Goal: Task Accomplishment & Management: Manage account settings

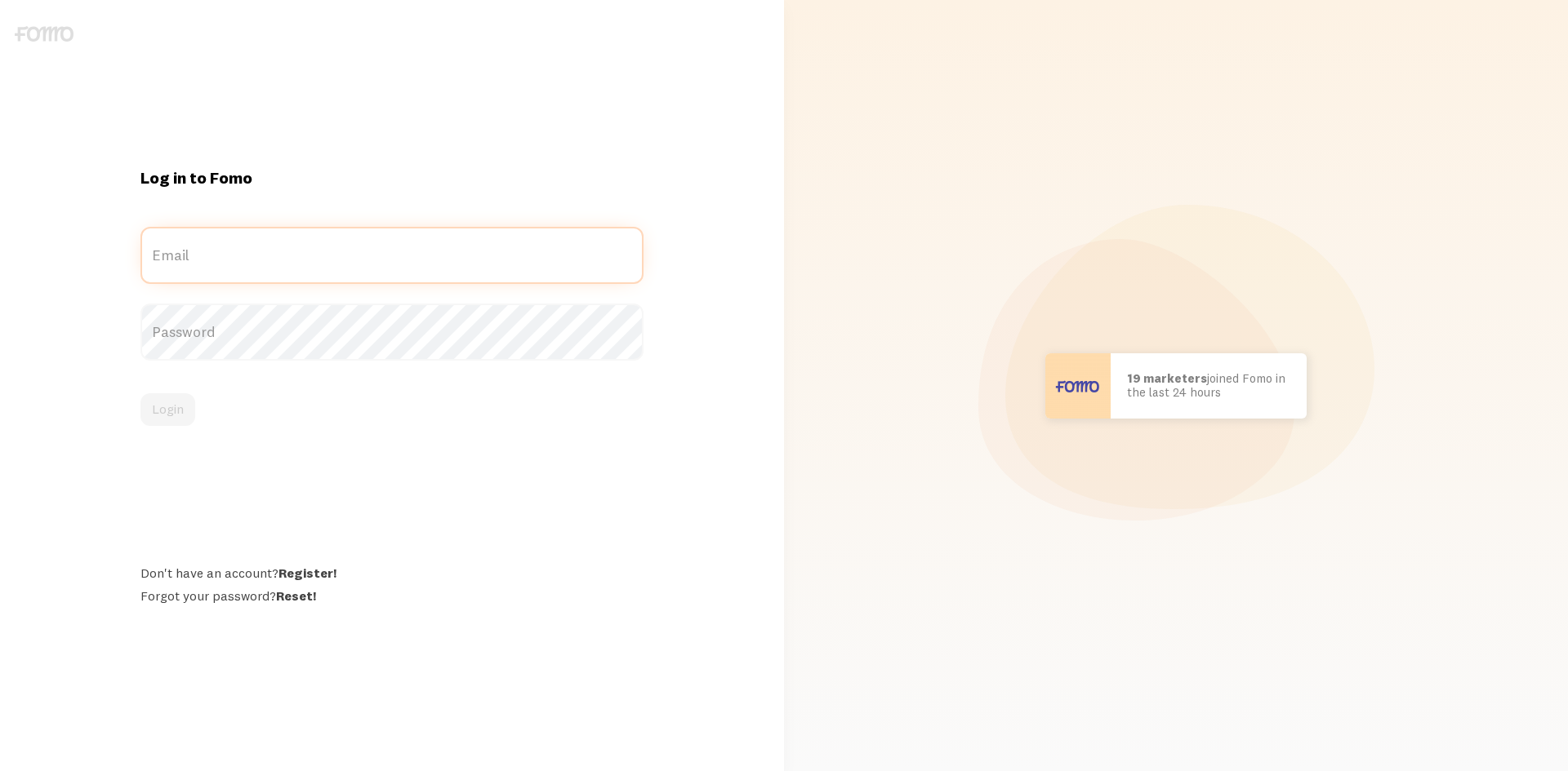
type input "[EMAIL_ADDRESS][DOMAIN_NAME]"
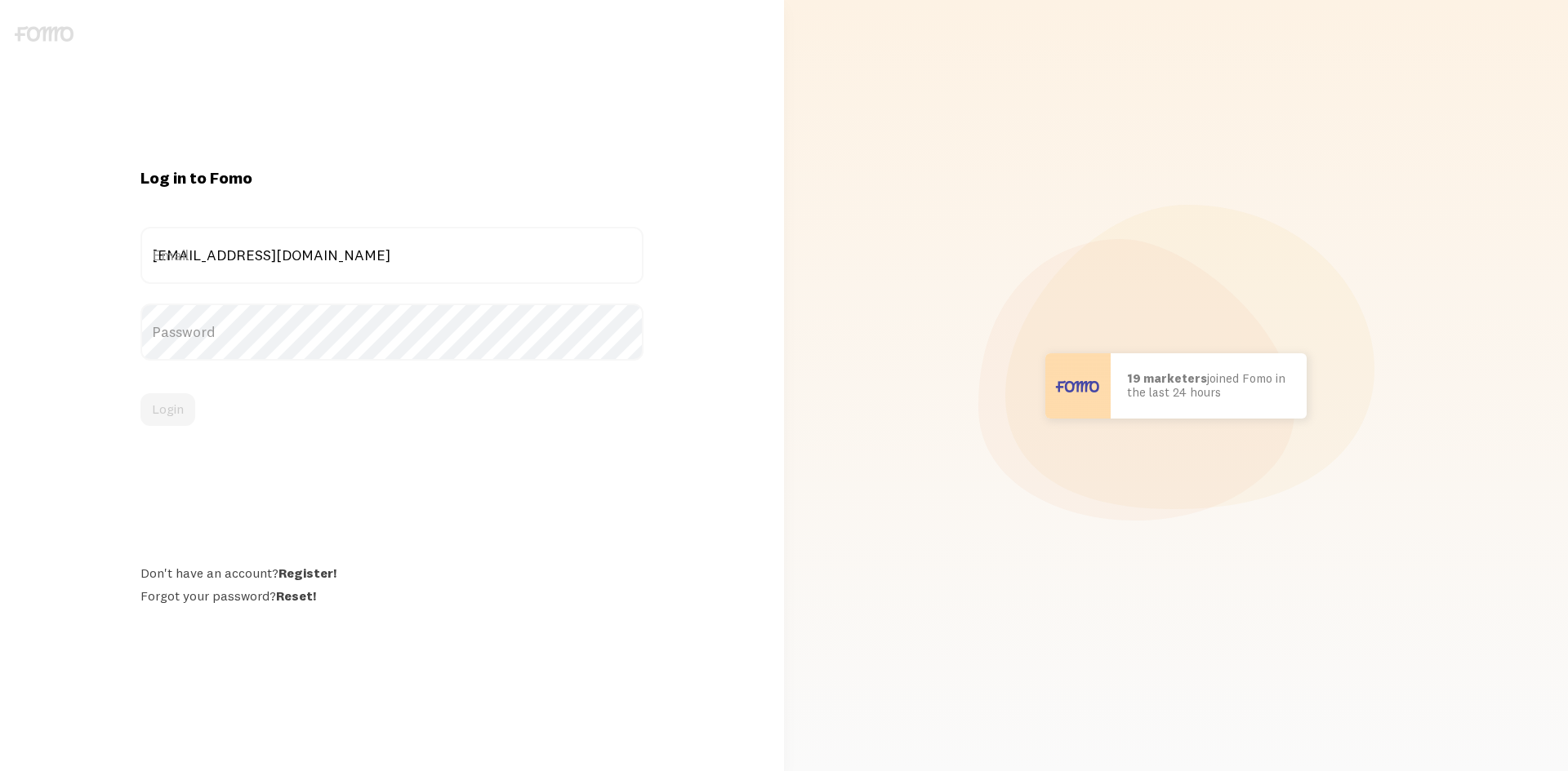
click at [200, 414] on div "Login" at bounding box center [391, 410] width 503 height 33
click at [174, 409] on button "Login" at bounding box center [167, 410] width 54 height 33
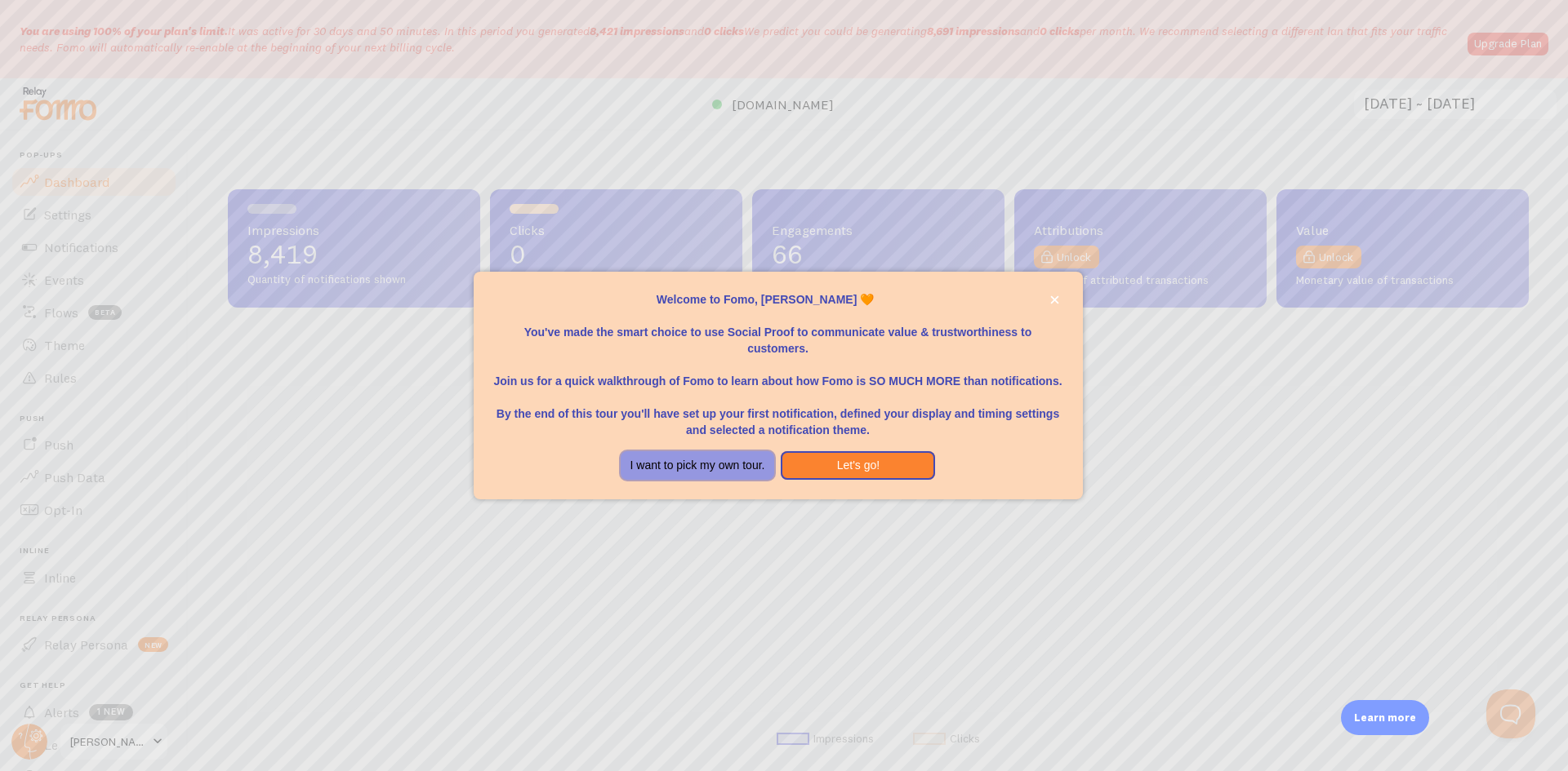
click at [677, 468] on button "I want to pick my own tour." at bounding box center [697, 466] width 155 height 29
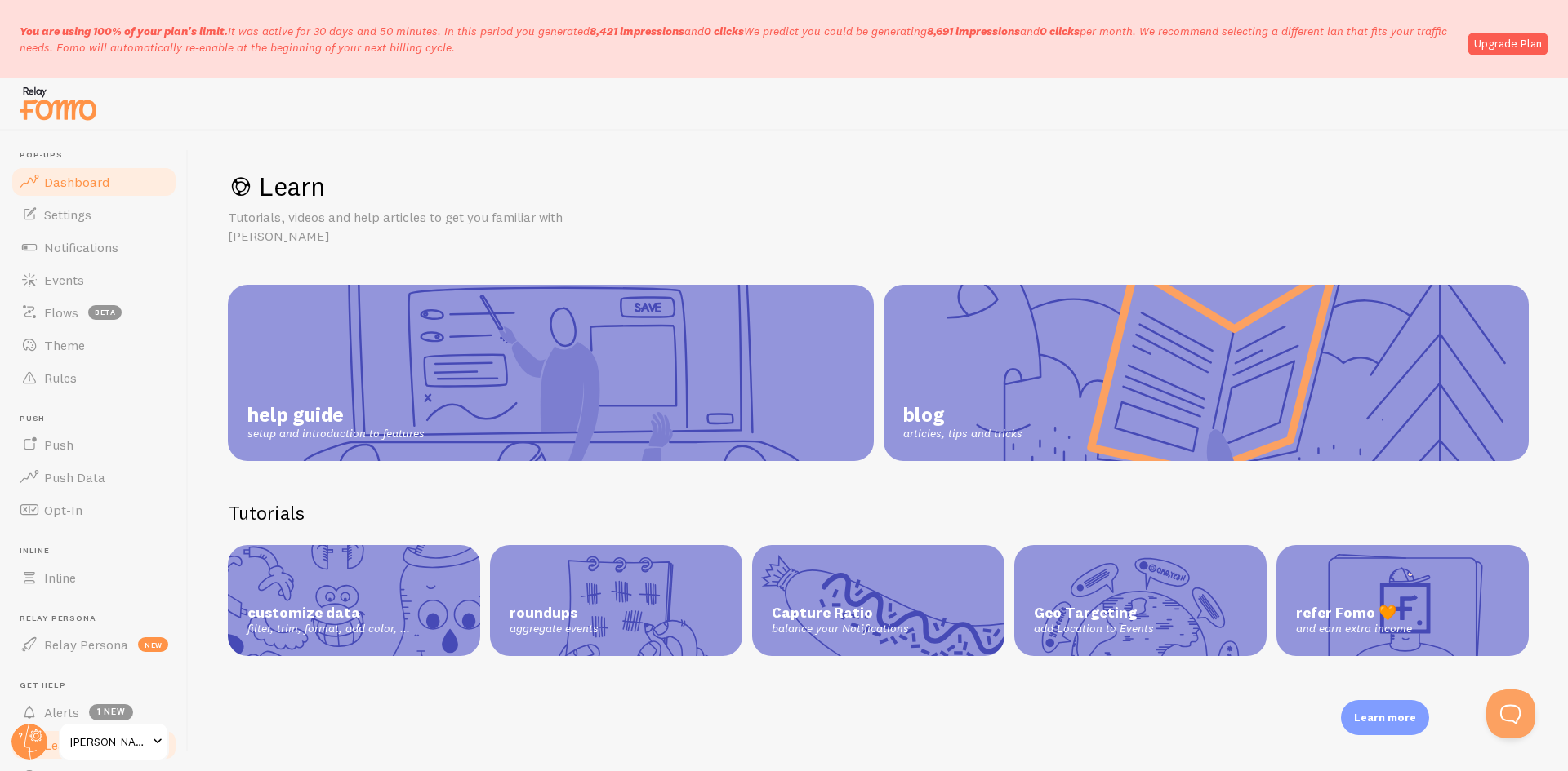
click at [69, 181] on span "Dashboard" at bounding box center [76, 182] width 65 height 17
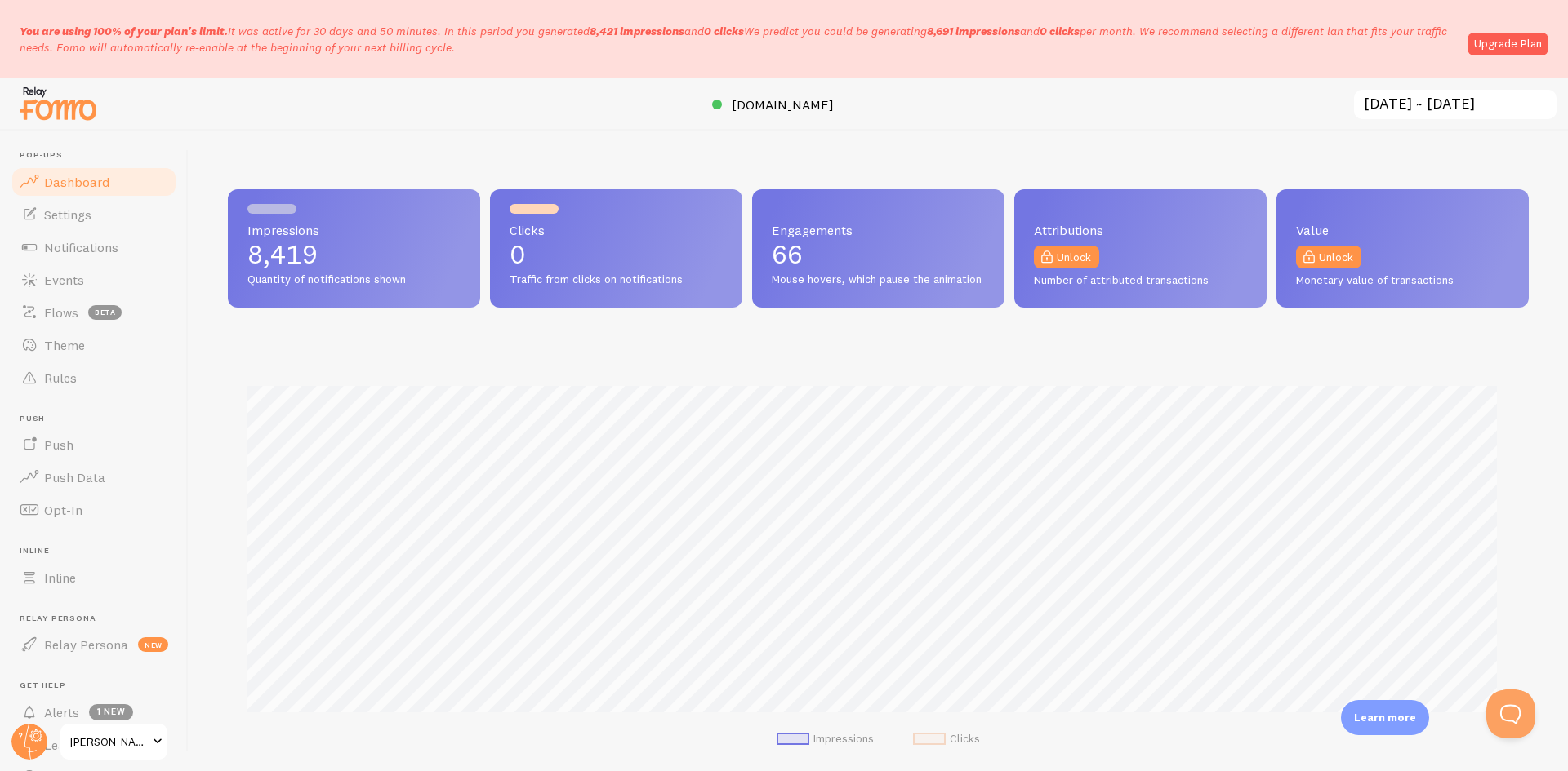
scroll to position [429, 1289]
click at [1526, 37] on link "Upgrade Plan" at bounding box center [1507, 45] width 81 height 23
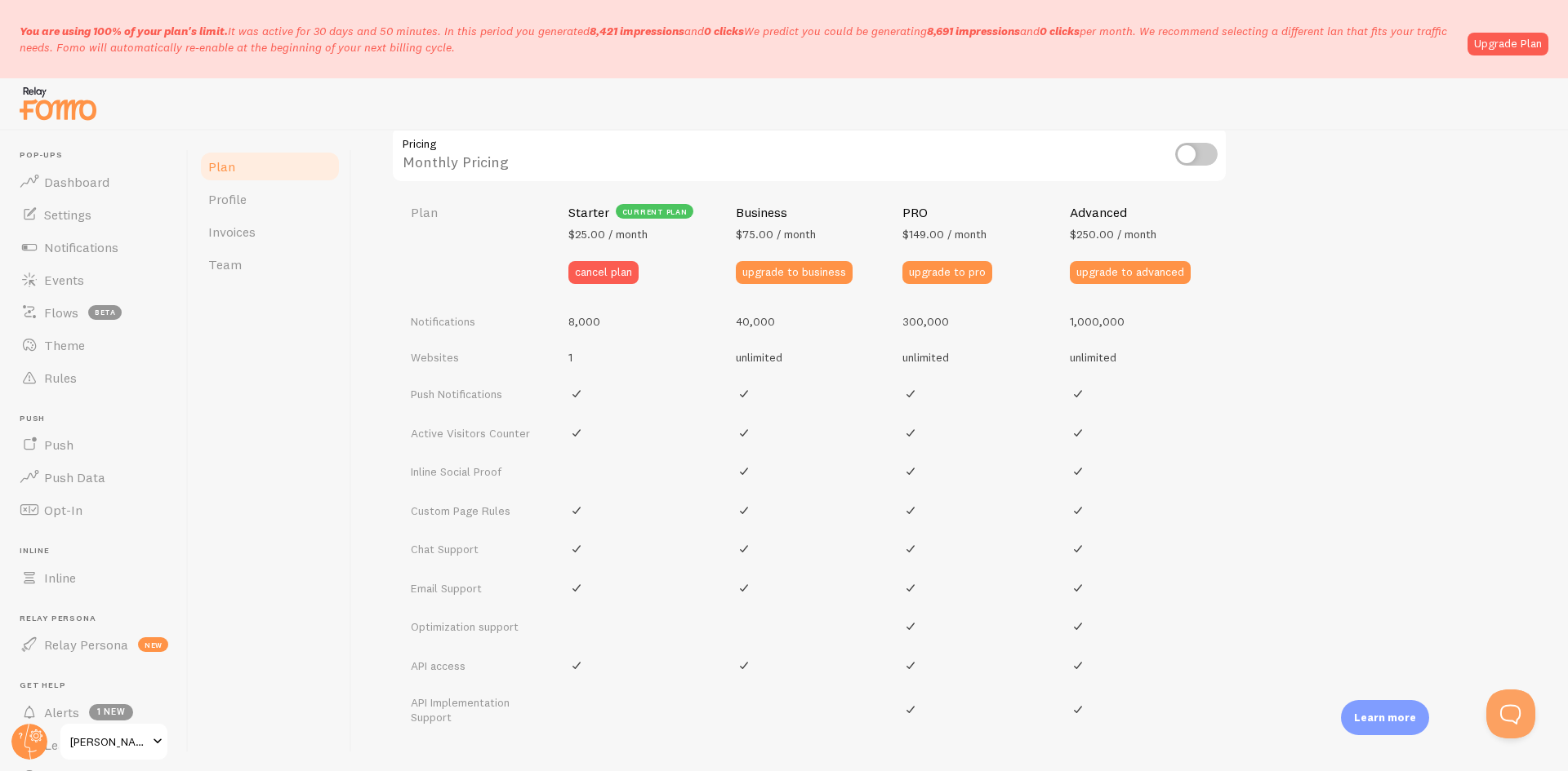
scroll to position [637, 0]
click at [793, 265] on button "upgrade to business" at bounding box center [794, 274] width 117 height 23
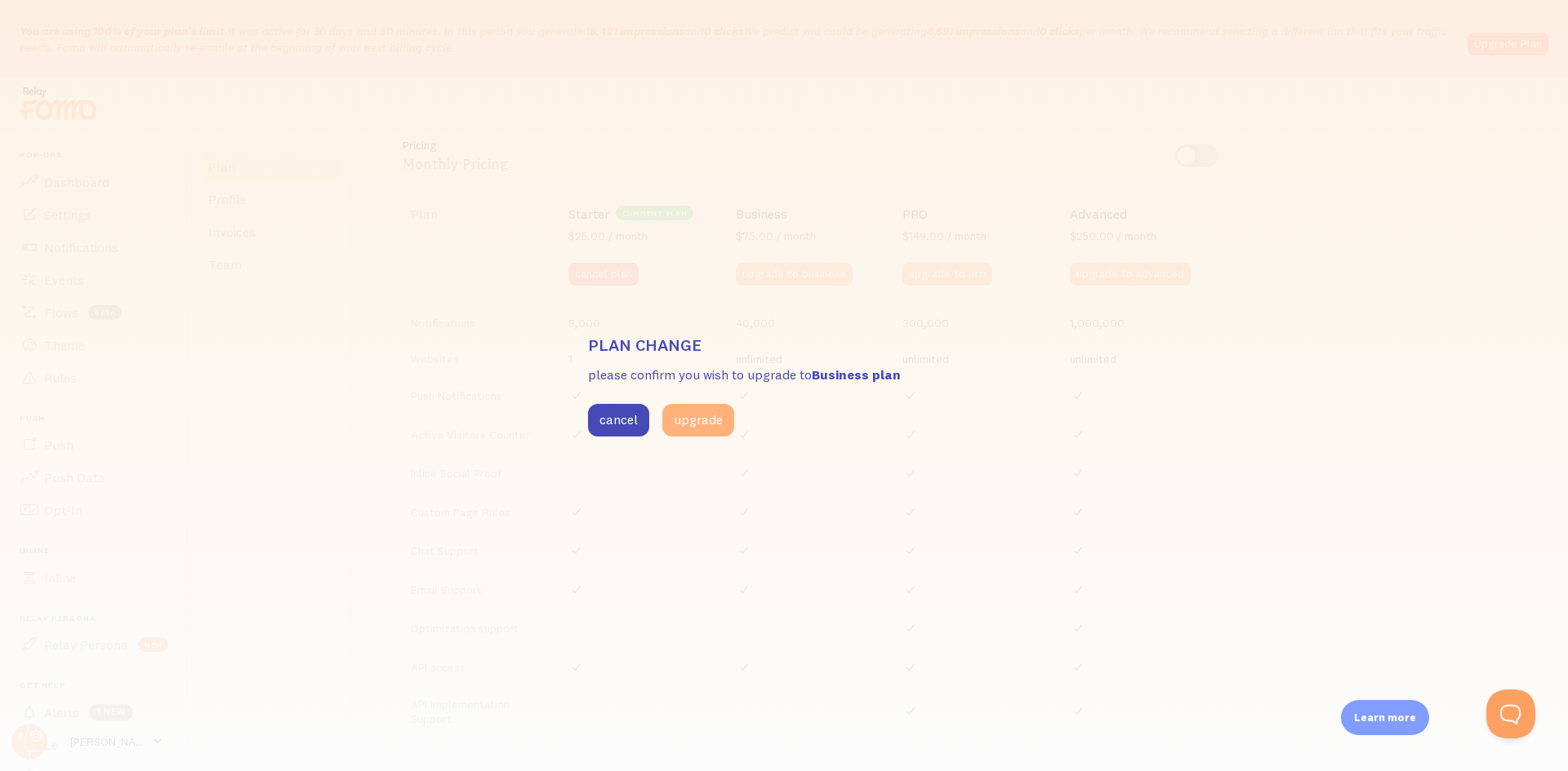
click at [683, 421] on button "upgrade" at bounding box center [698, 421] width 72 height 33
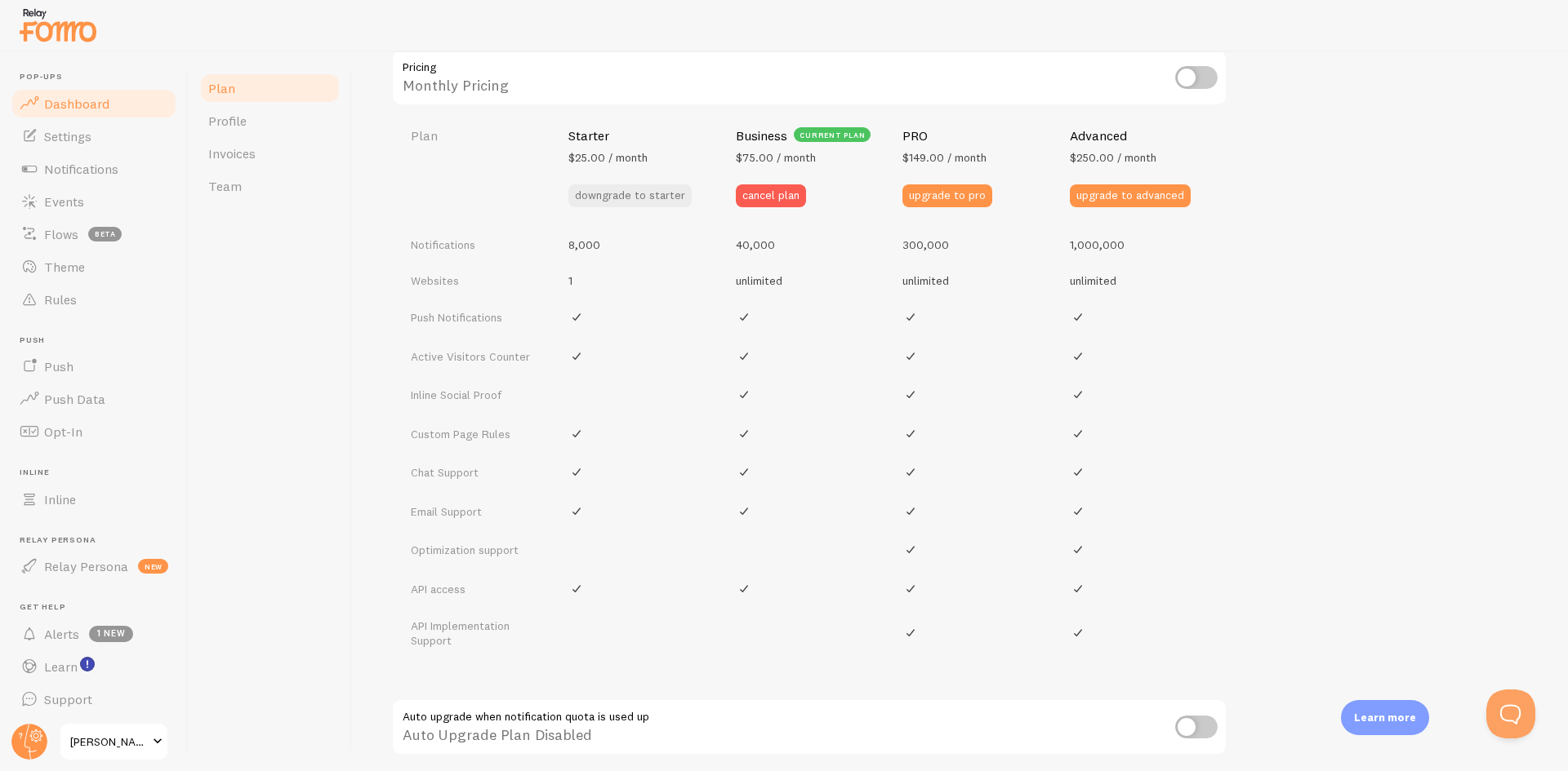
click at [94, 93] on link "Dashboard" at bounding box center [93, 104] width 168 height 33
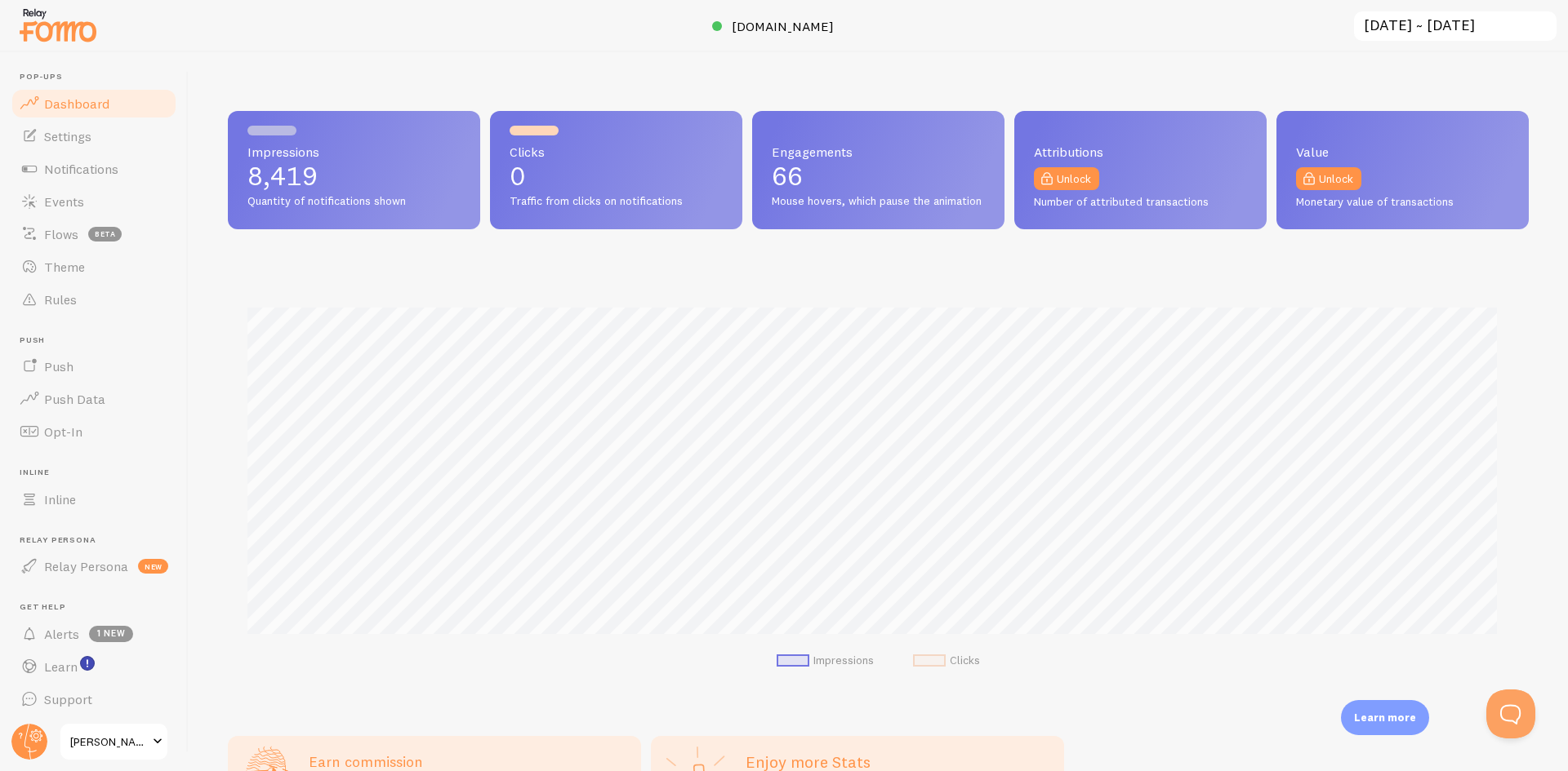
scroll to position [429, 1289]
click at [89, 143] on span "Settings" at bounding box center [67, 136] width 48 height 17
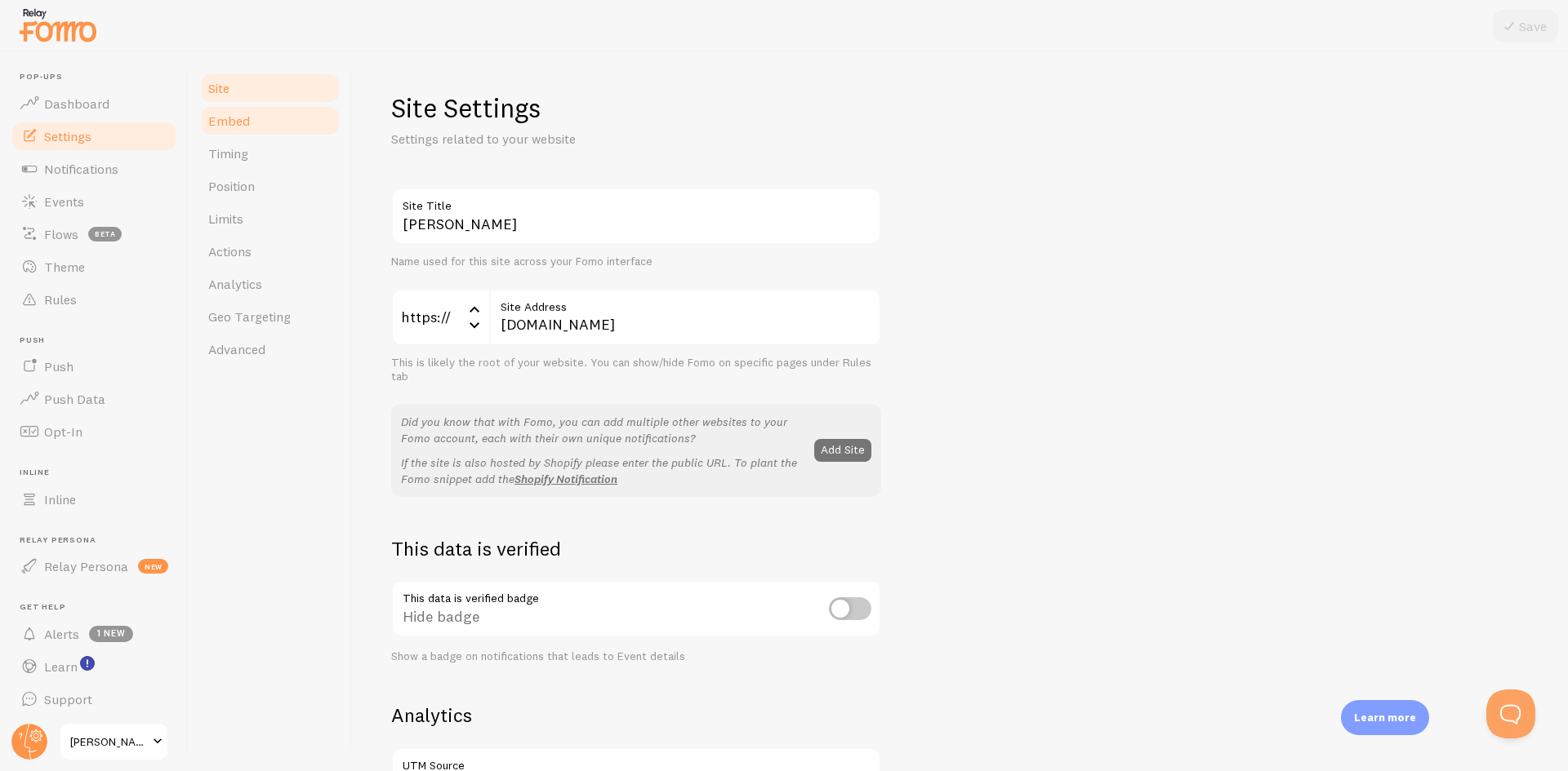
click at [238, 121] on span "Embed" at bounding box center [229, 121] width 42 height 17
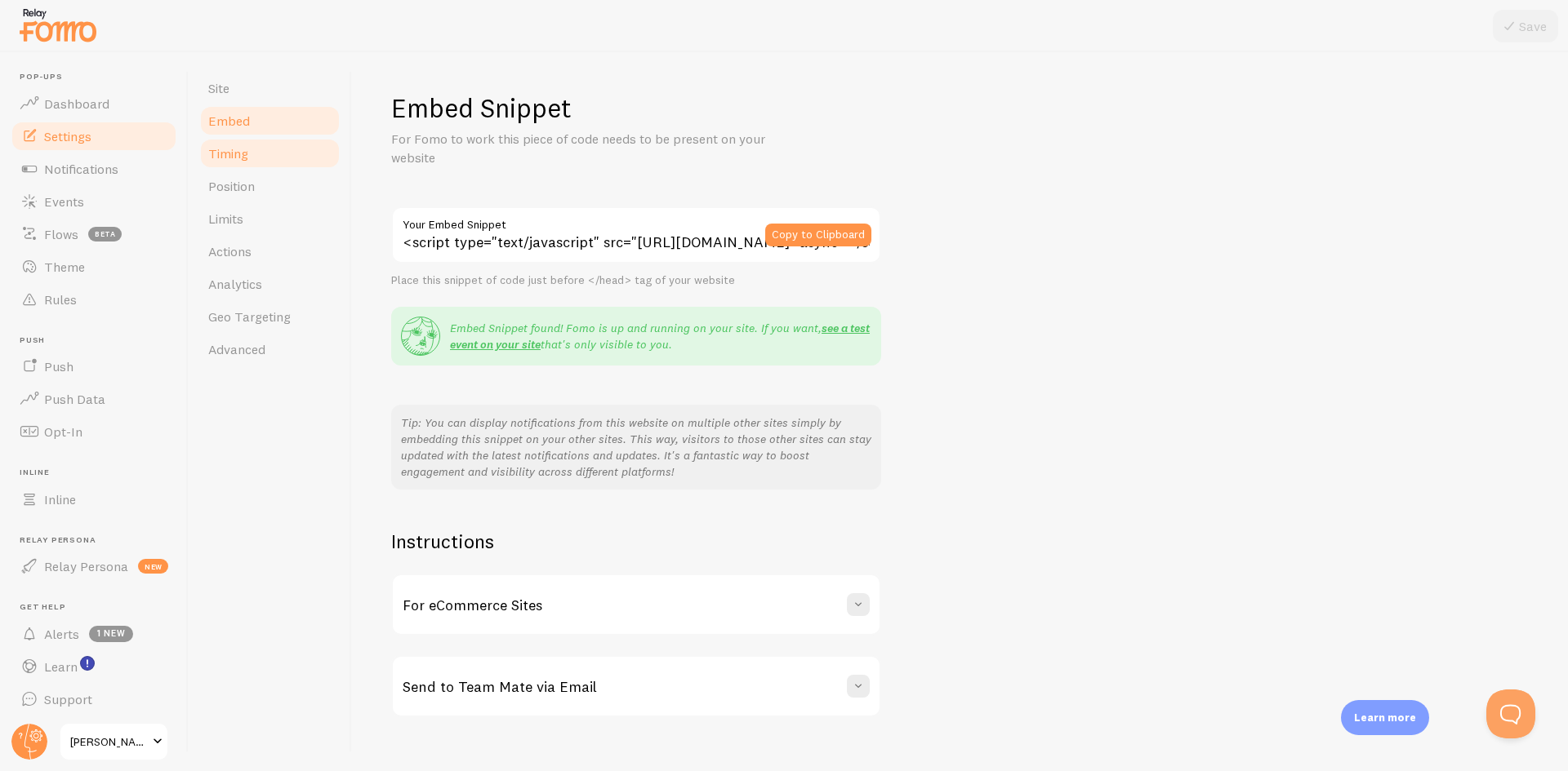
click at [232, 155] on span "Timing" at bounding box center [228, 153] width 40 height 17
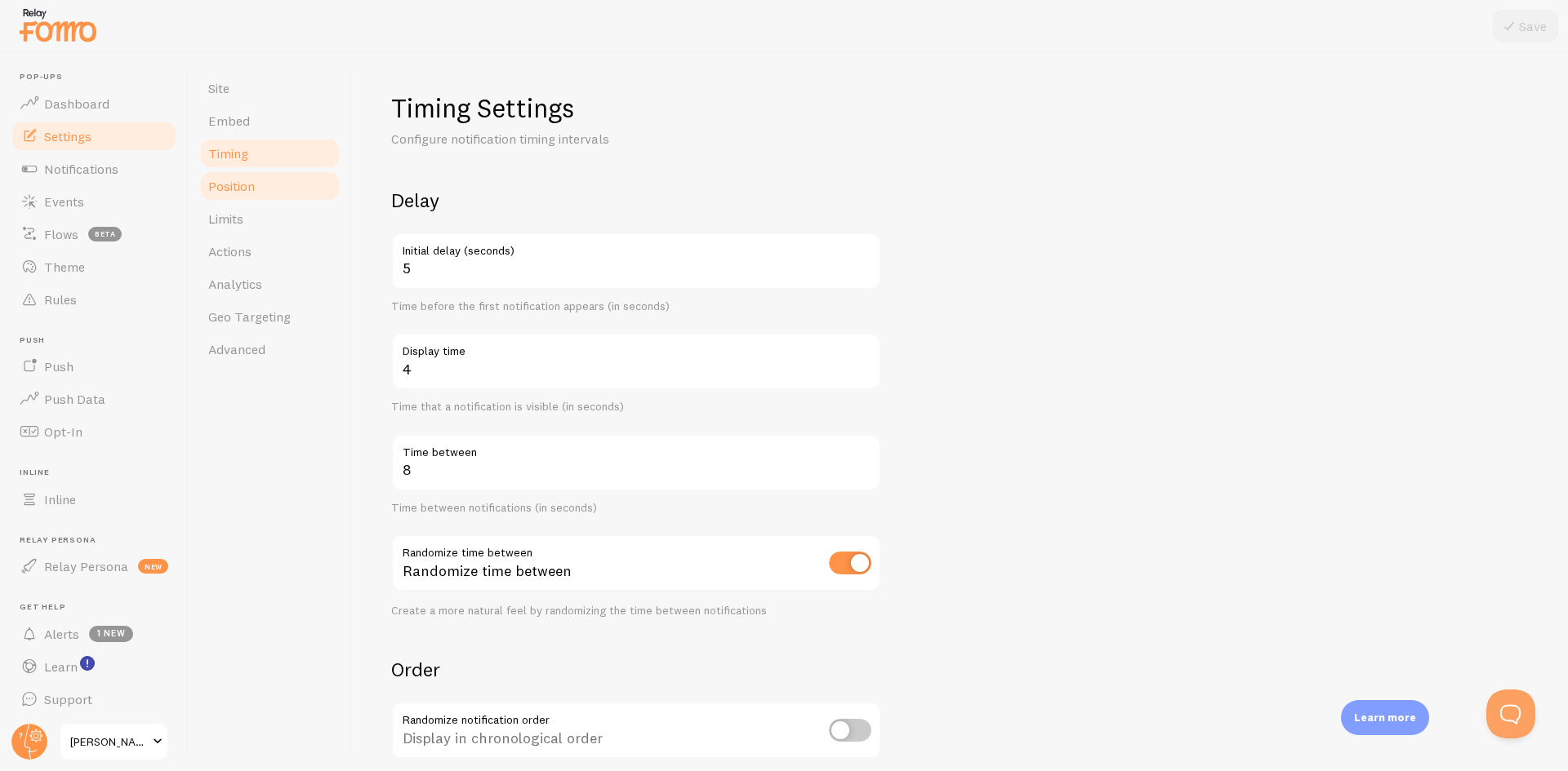
click at [228, 191] on span "Position" at bounding box center [232, 186] width 47 height 17
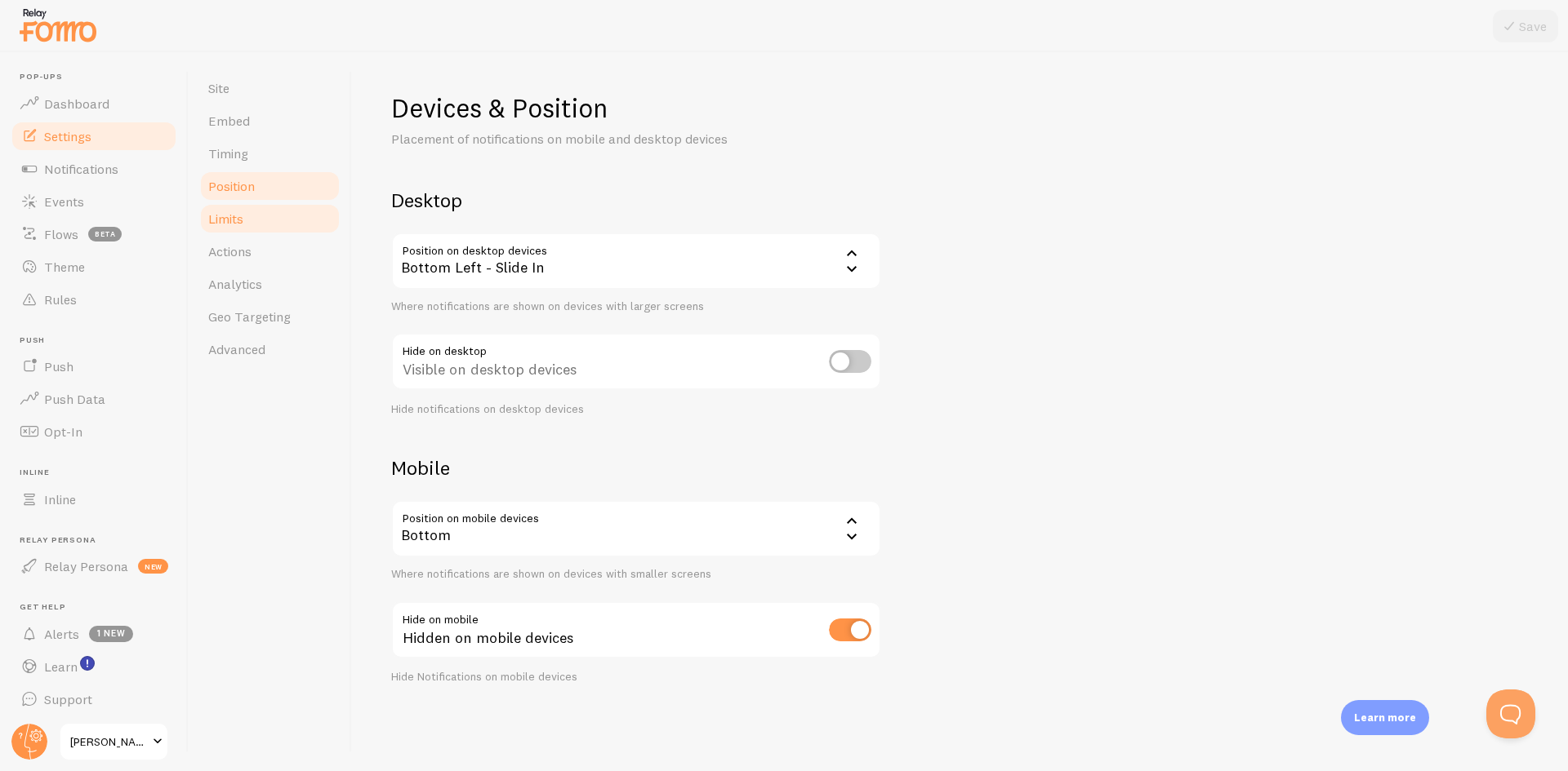
click at [223, 227] on span "Limits" at bounding box center [226, 219] width 35 height 17
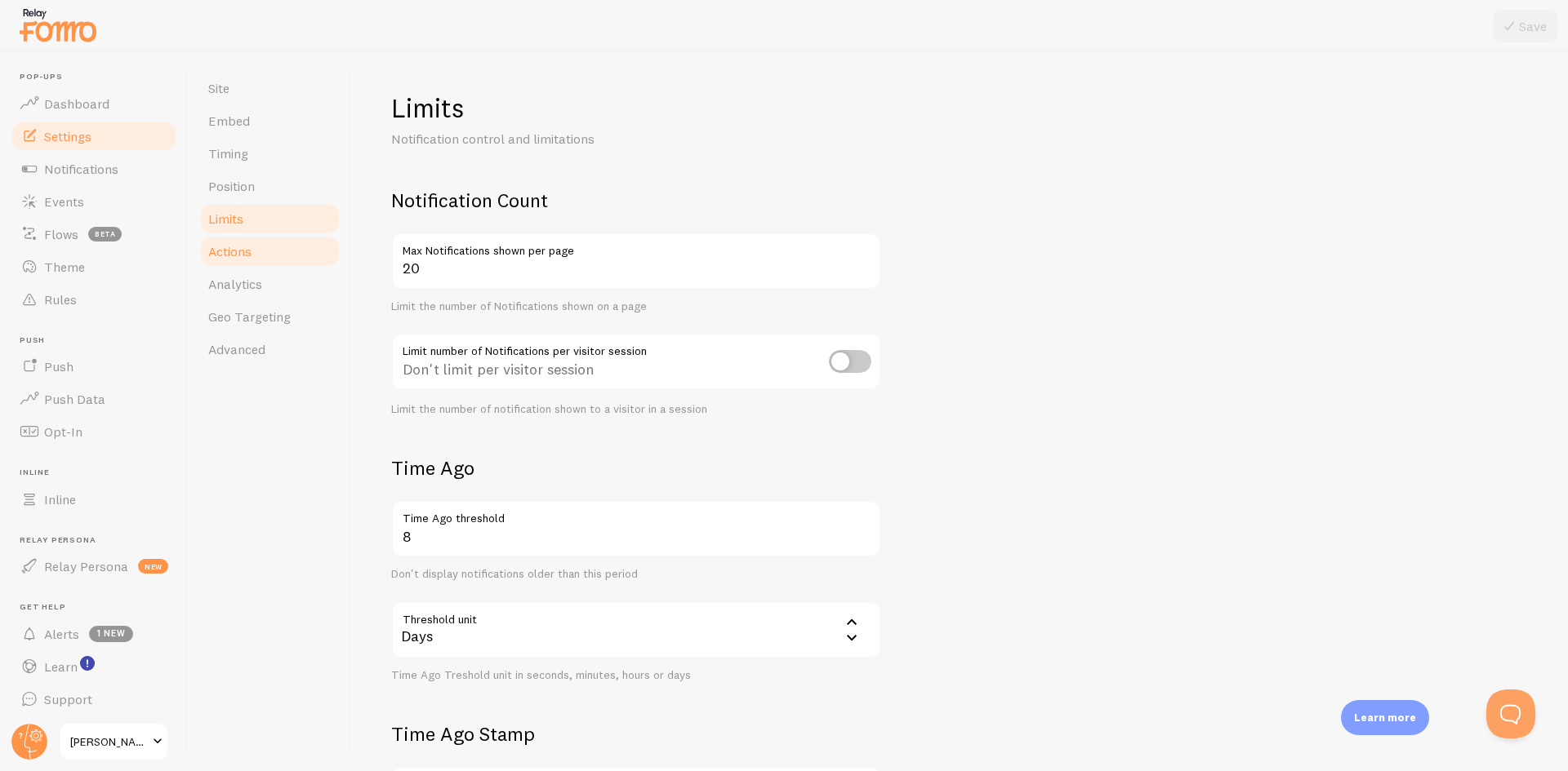
click at [224, 255] on span "Actions" at bounding box center [230, 251] width 43 height 17
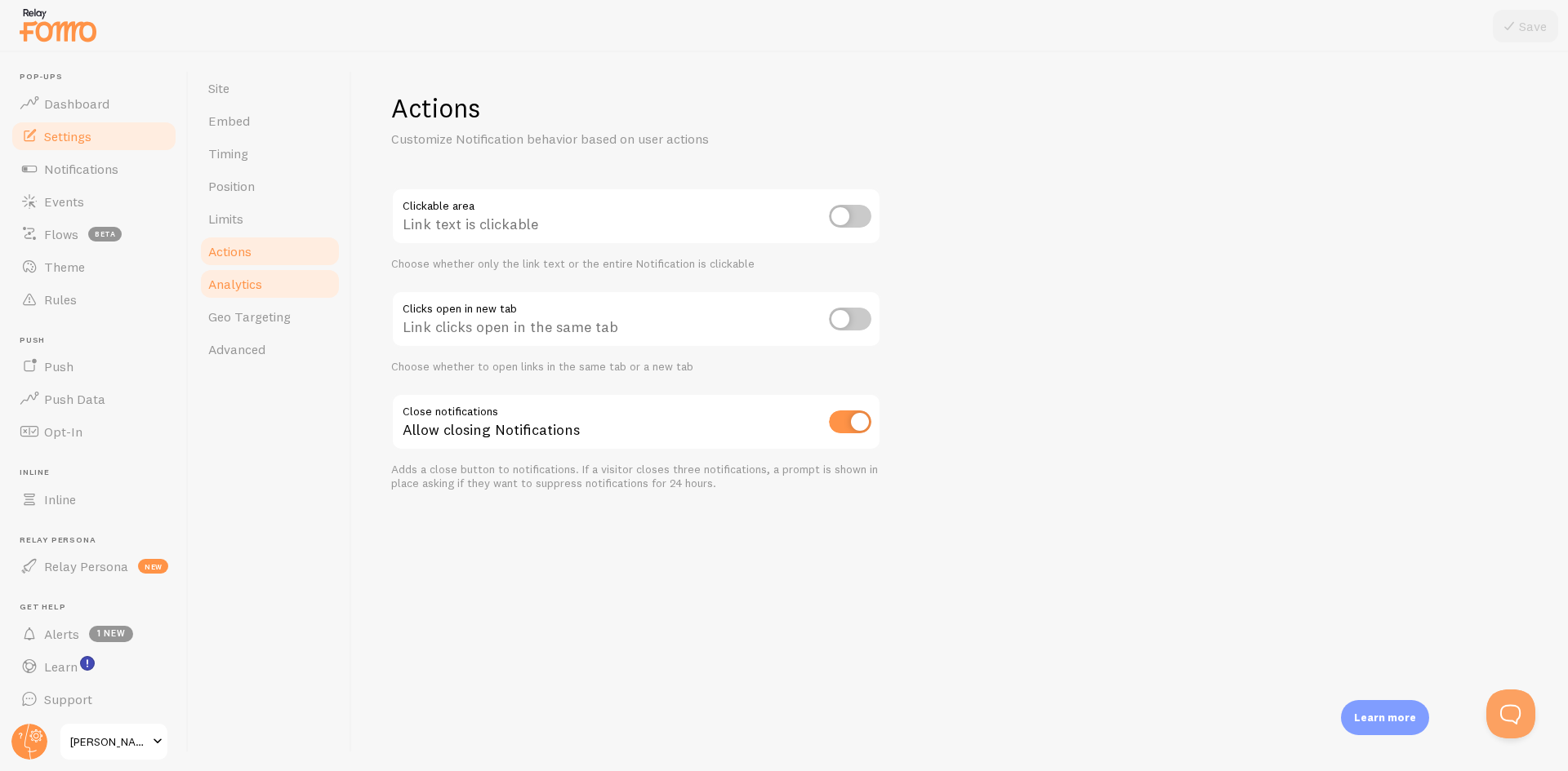
click at [224, 278] on span "Analytics" at bounding box center [234, 284] width 53 height 17
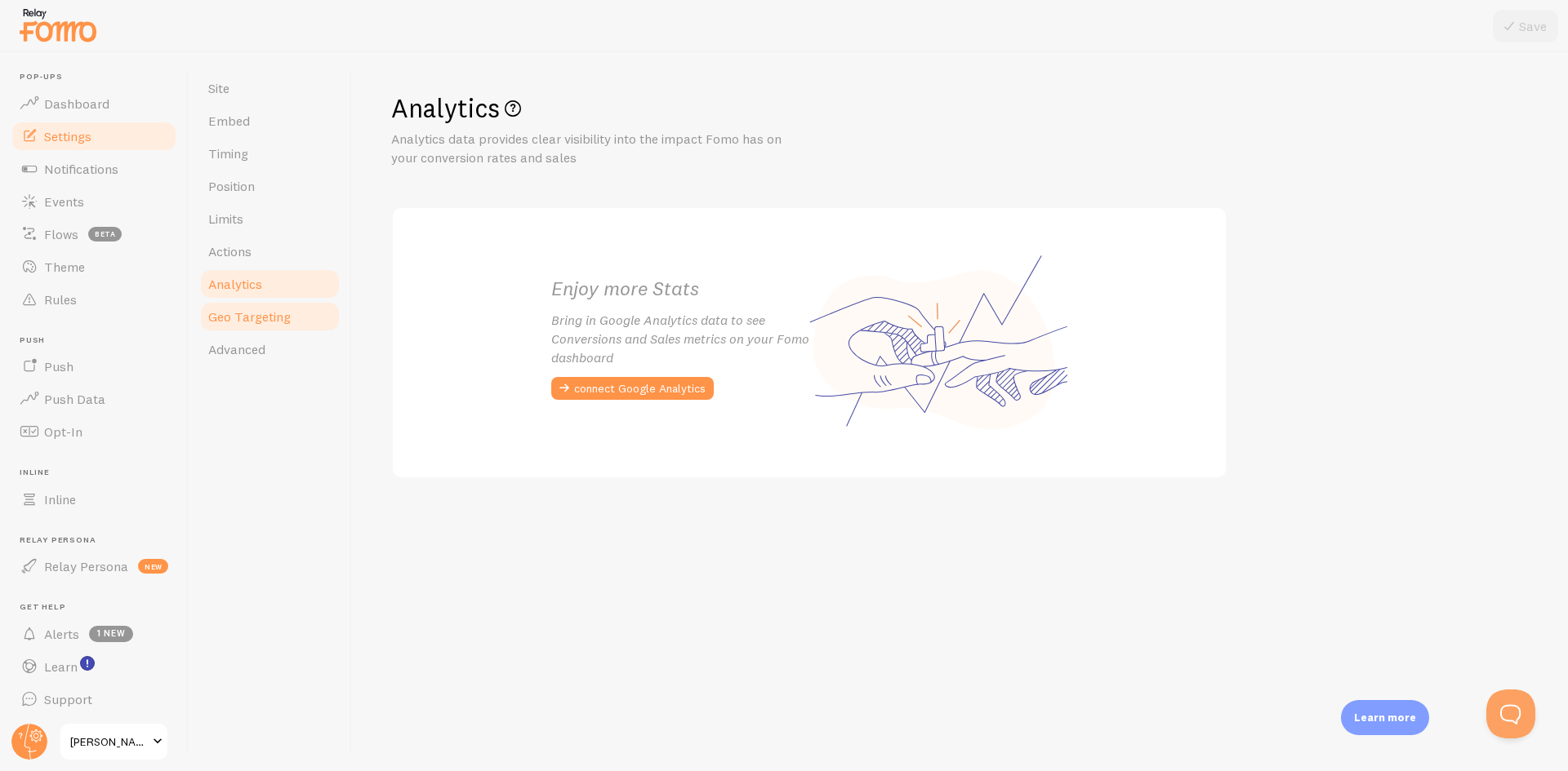
click at [251, 316] on span "Geo Targeting" at bounding box center [249, 316] width 83 height 17
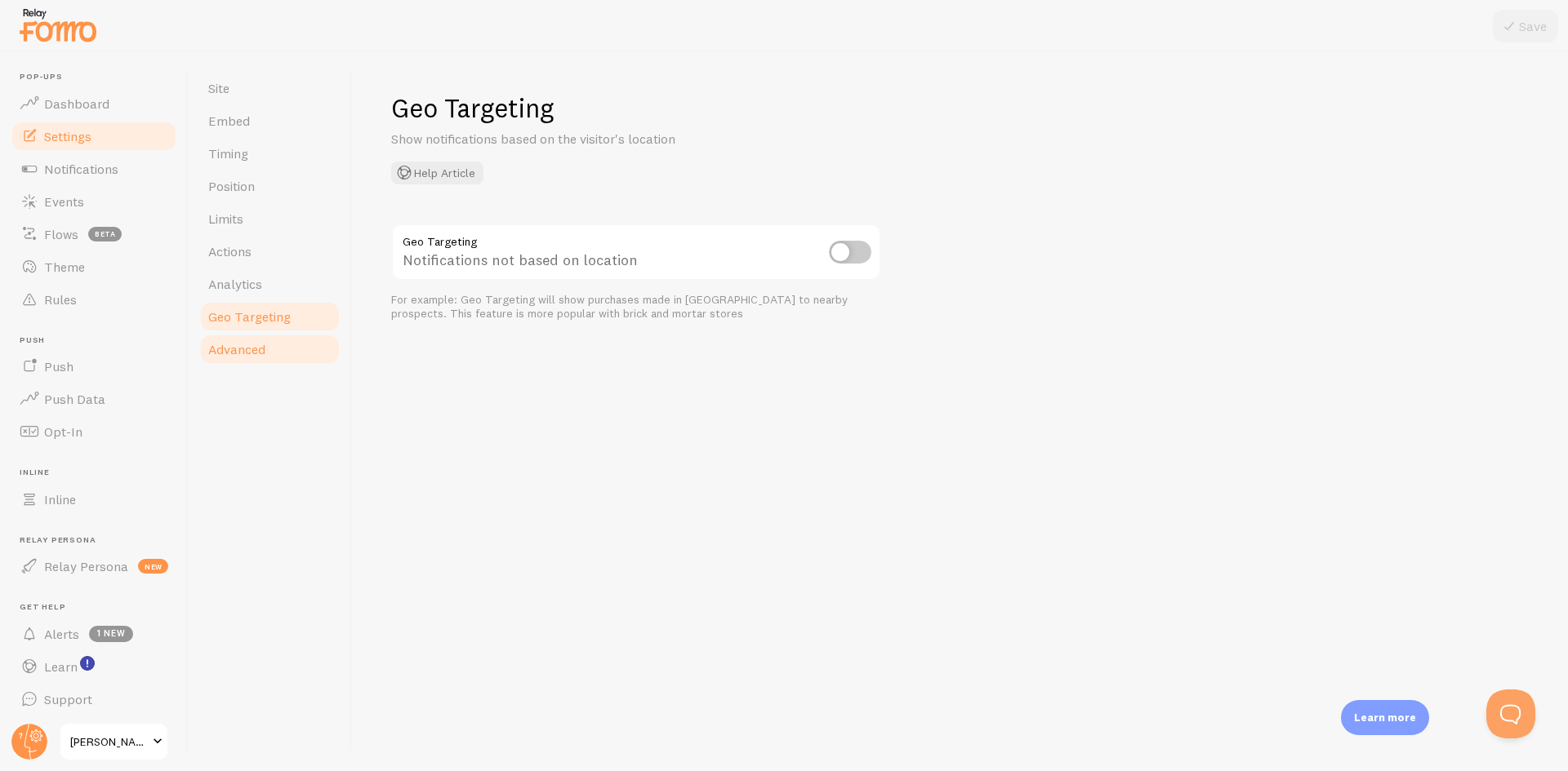
click at [245, 354] on span "Advanced" at bounding box center [236, 349] width 57 height 17
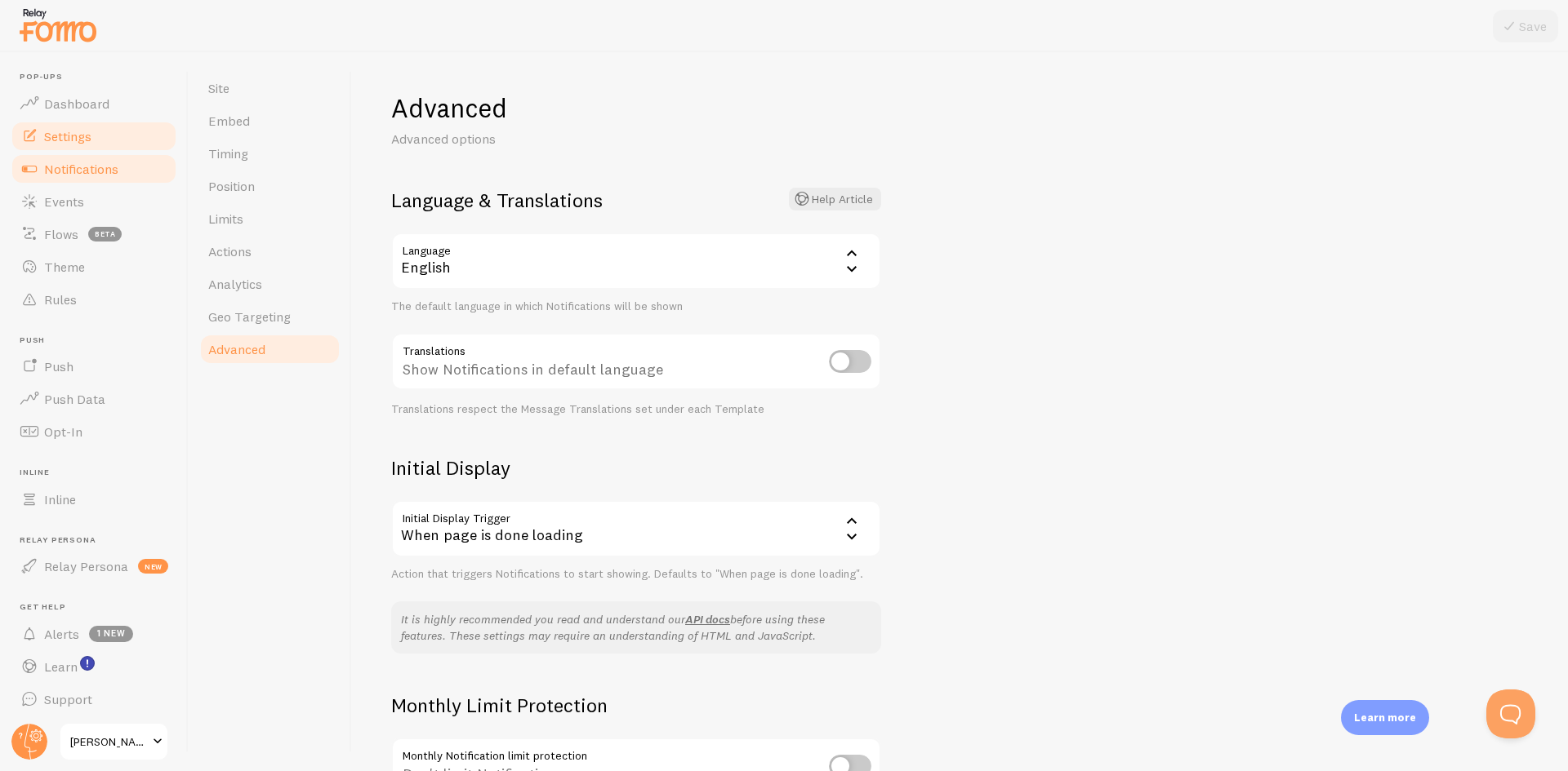
click at [79, 168] on span "Notifications" at bounding box center [81, 168] width 74 height 17
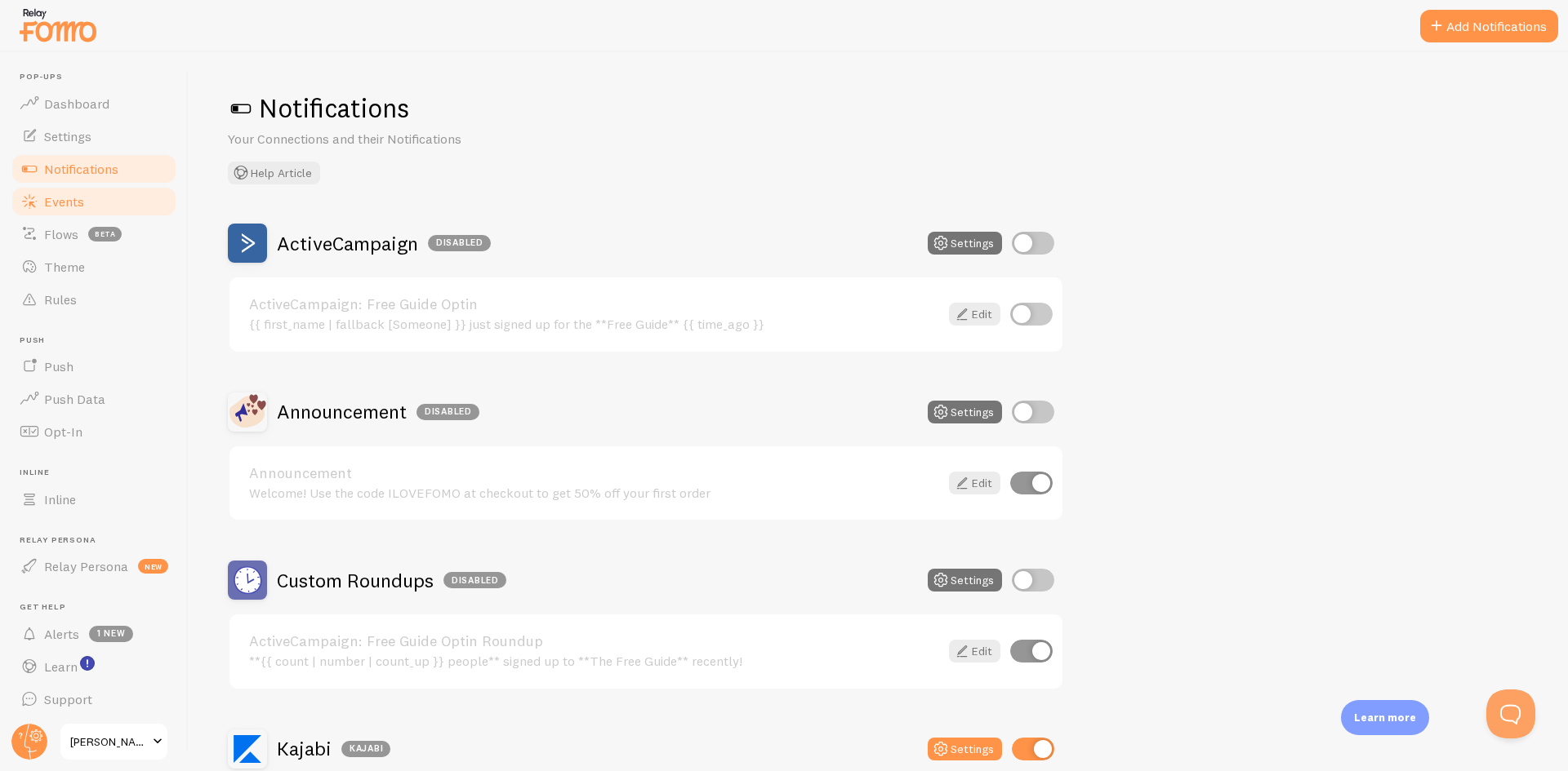
click at [77, 194] on span "Events" at bounding box center [63, 201] width 40 height 17
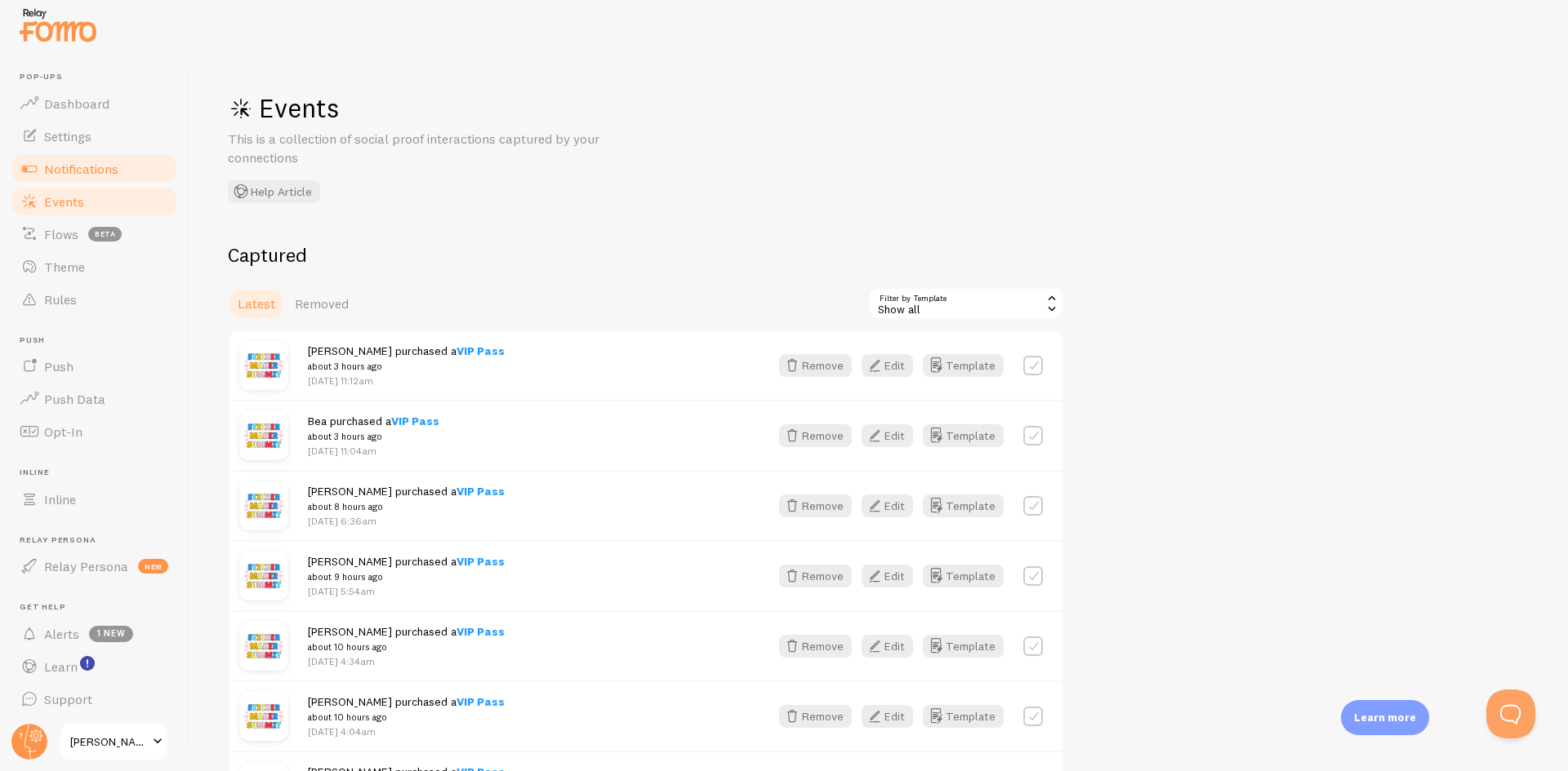
click at [78, 172] on span "Notifications" at bounding box center [81, 168] width 74 height 17
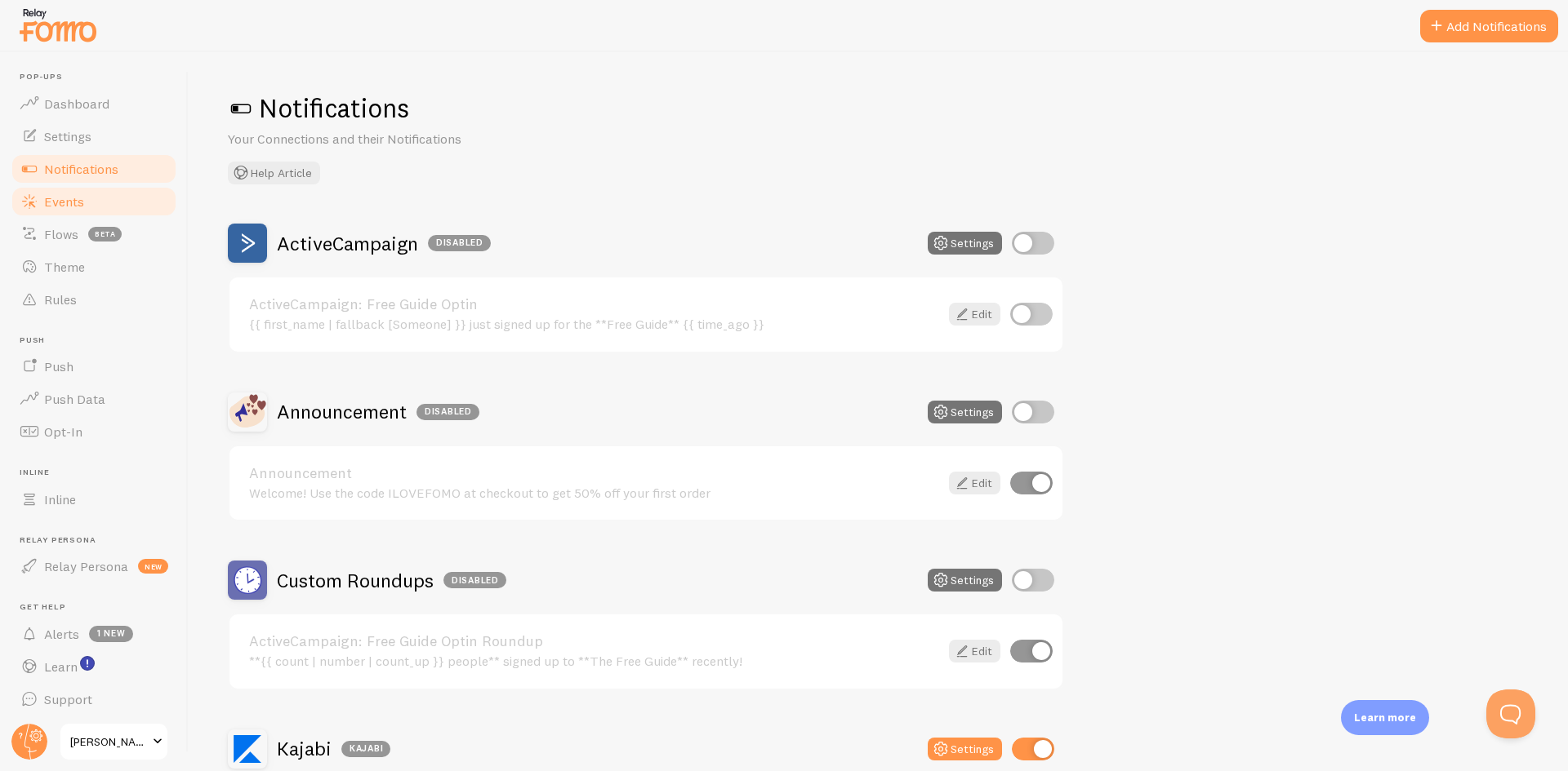
click at [69, 200] on span "Events" at bounding box center [63, 201] width 40 height 17
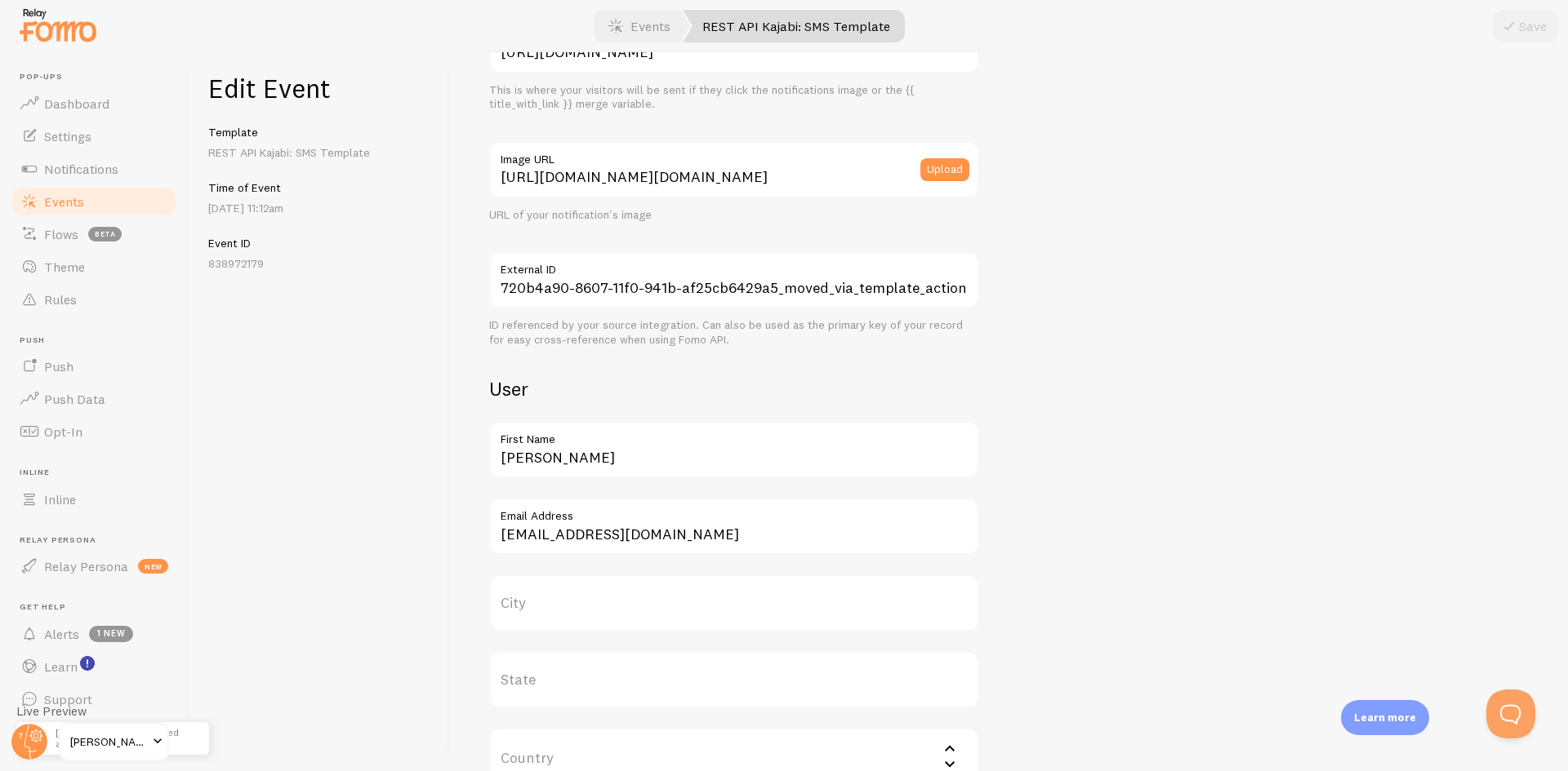
scroll to position [555, 0]
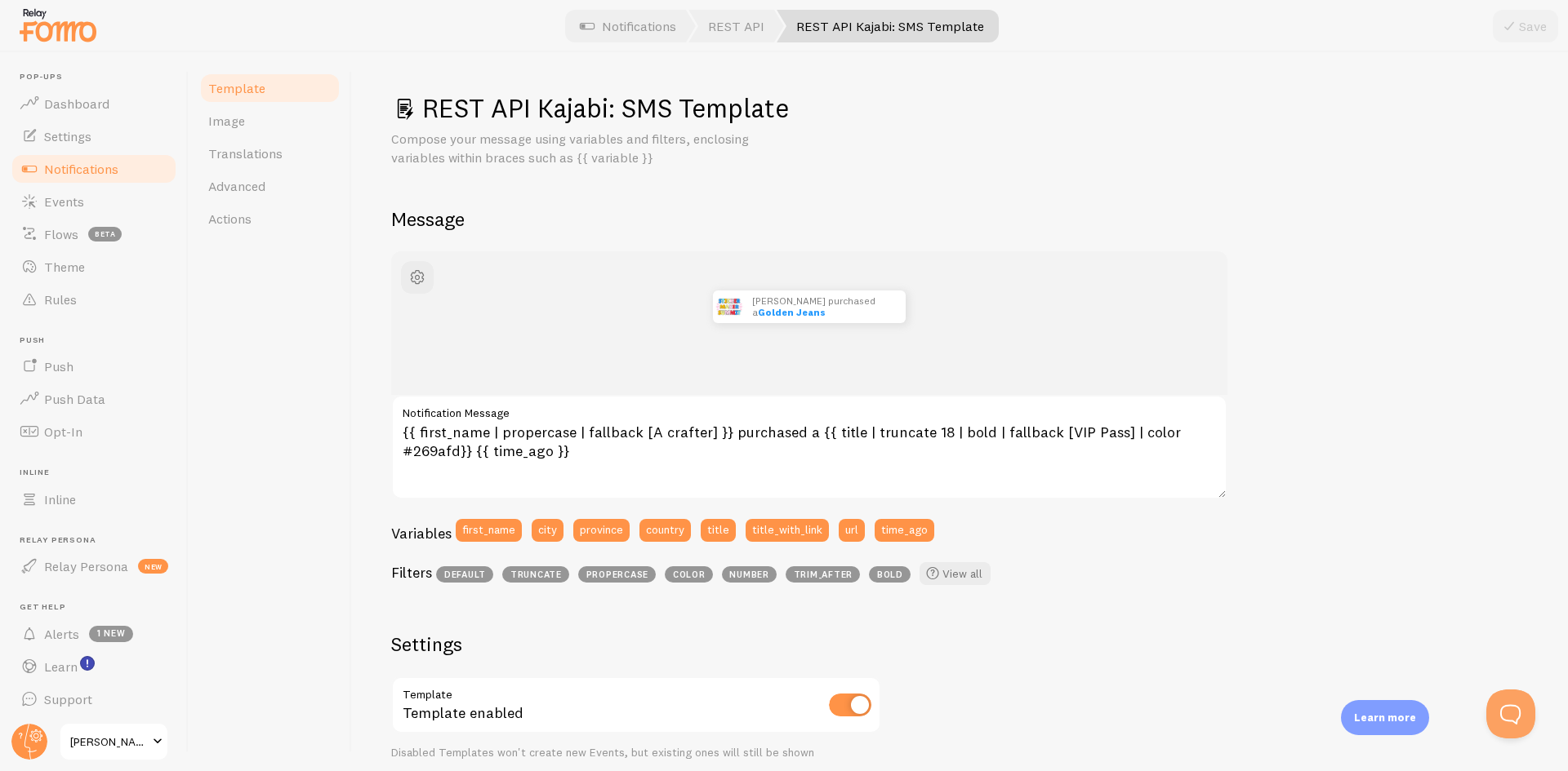
click at [333, 391] on div "Template Image Translations Advanced Actions" at bounding box center [270, 412] width 163 height 719
click at [220, 145] on span "Translations" at bounding box center [245, 153] width 74 height 17
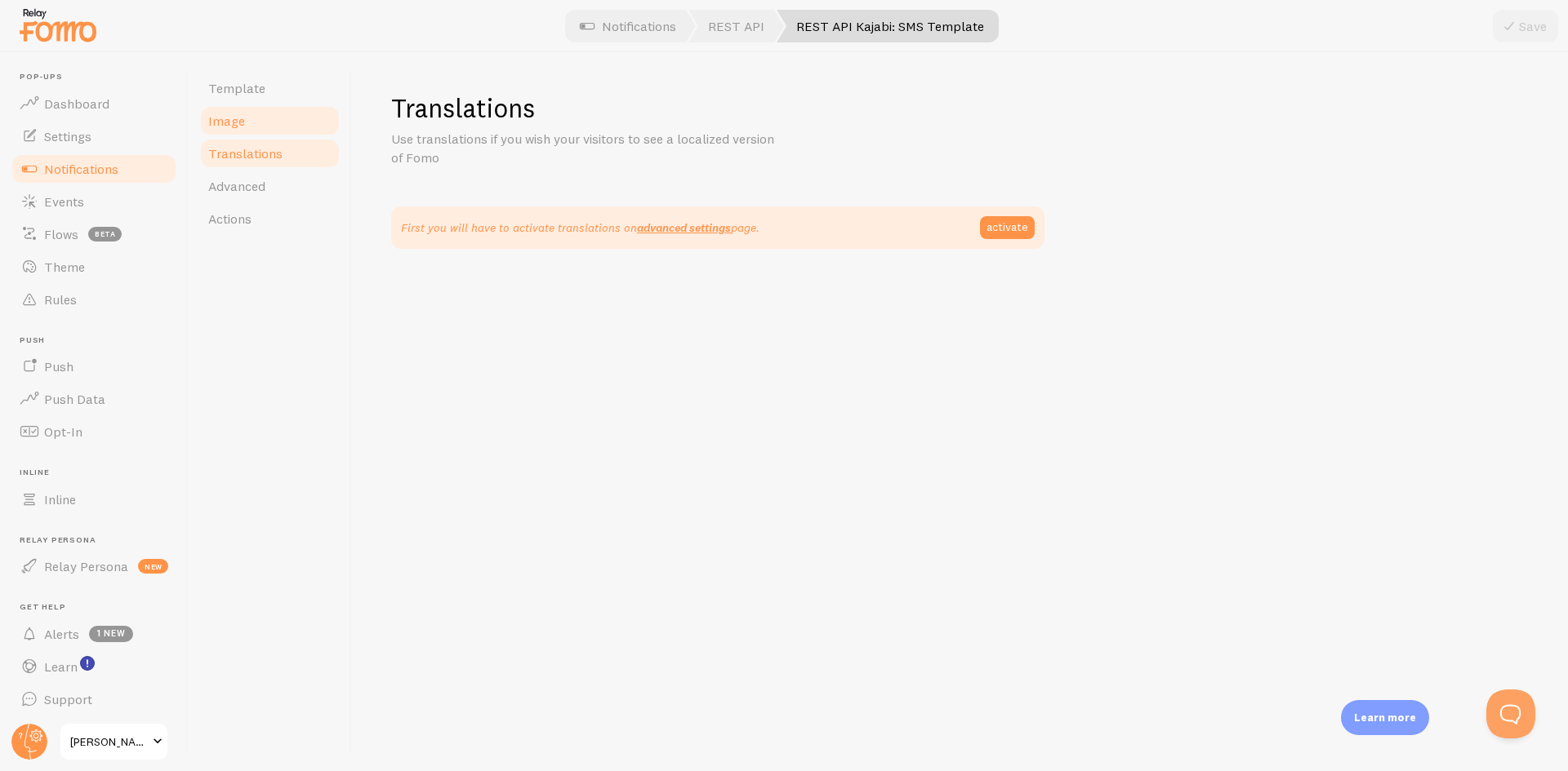
click at [220, 123] on span "Image" at bounding box center [227, 121] width 37 height 17
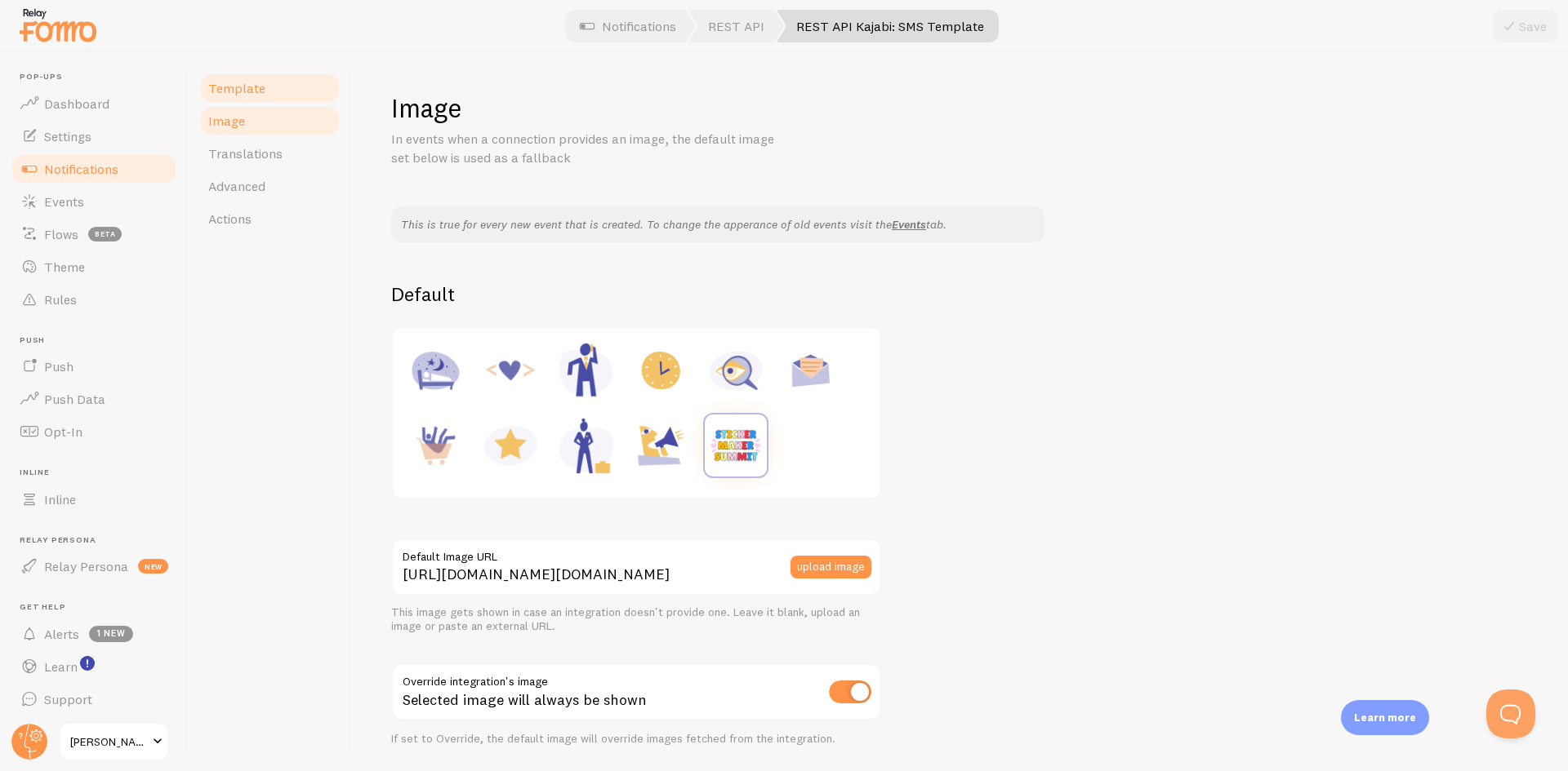
click at [243, 86] on span "Template" at bounding box center [236, 88] width 57 height 17
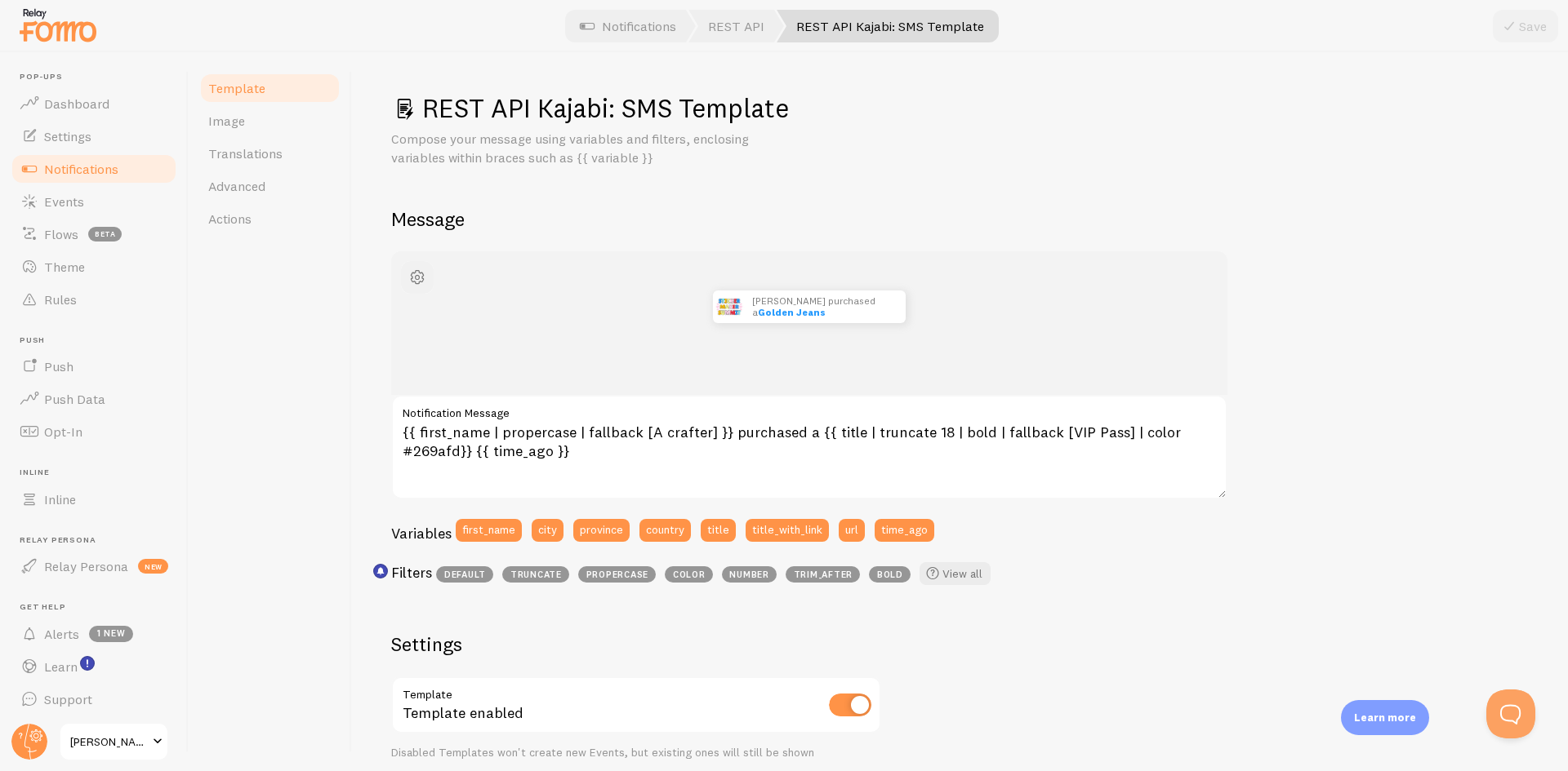
click at [411, 281] on span "button" at bounding box center [417, 277] width 19 height 19
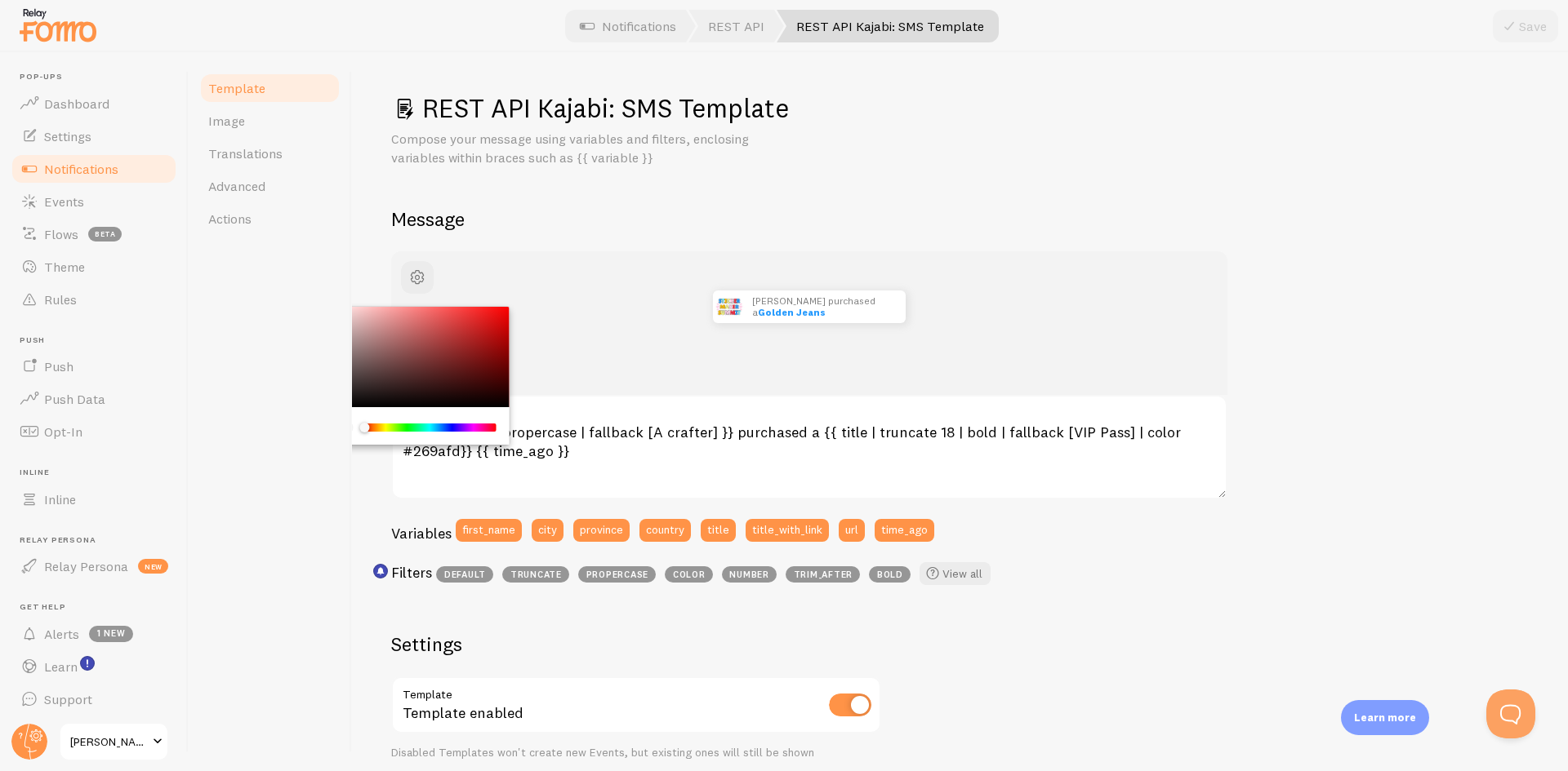
click at [339, 283] on div "Template Image Translations Advanced Actions" at bounding box center [270, 412] width 163 height 719
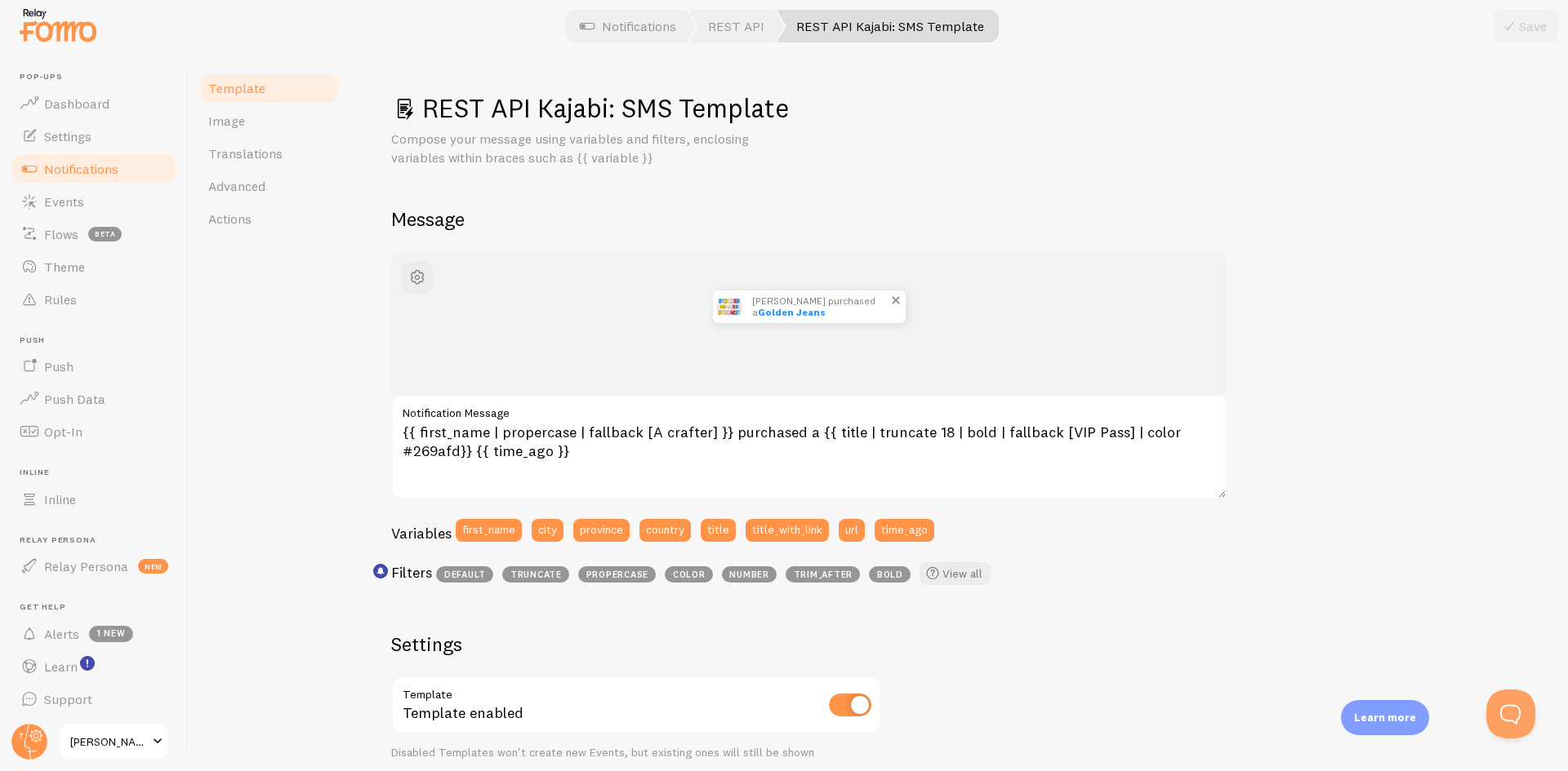
click at [773, 298] on p "John purchased a Golden Jeans about 4 minutes ago" at bounding box center [820, 307] width 137 height 33
click at [57, 275] on link "Theme" at bounding box center [93, 267] width 168 height 33
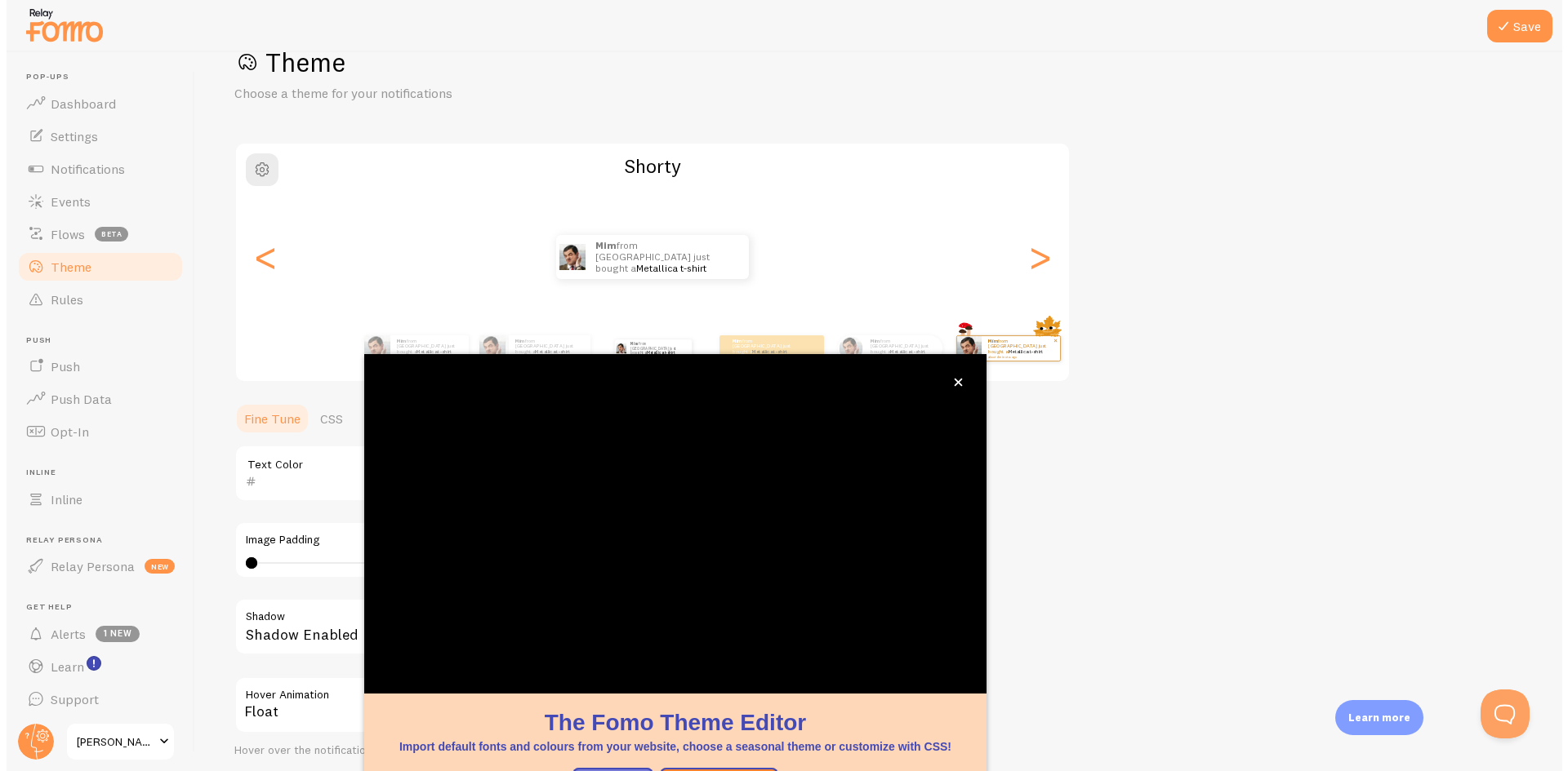
scroll to position [53, 0]
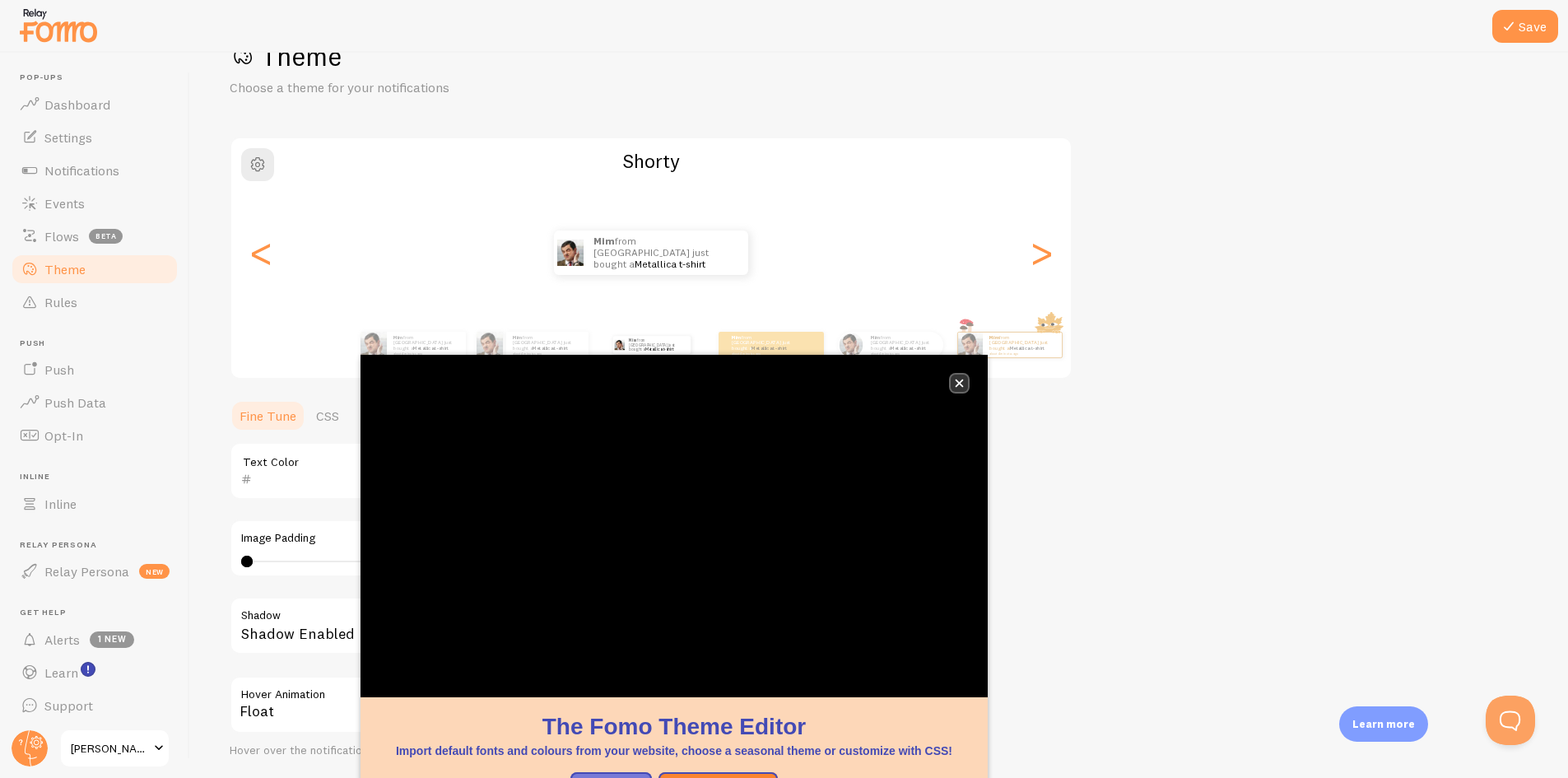
drag, startPoint x: 956, startPoint y: 388, endPoint x: 1012, endPoint y: 314, distance: 92.8
click at [956, 388] on button "close," at bounding box center [960, 384] width 18 height 18
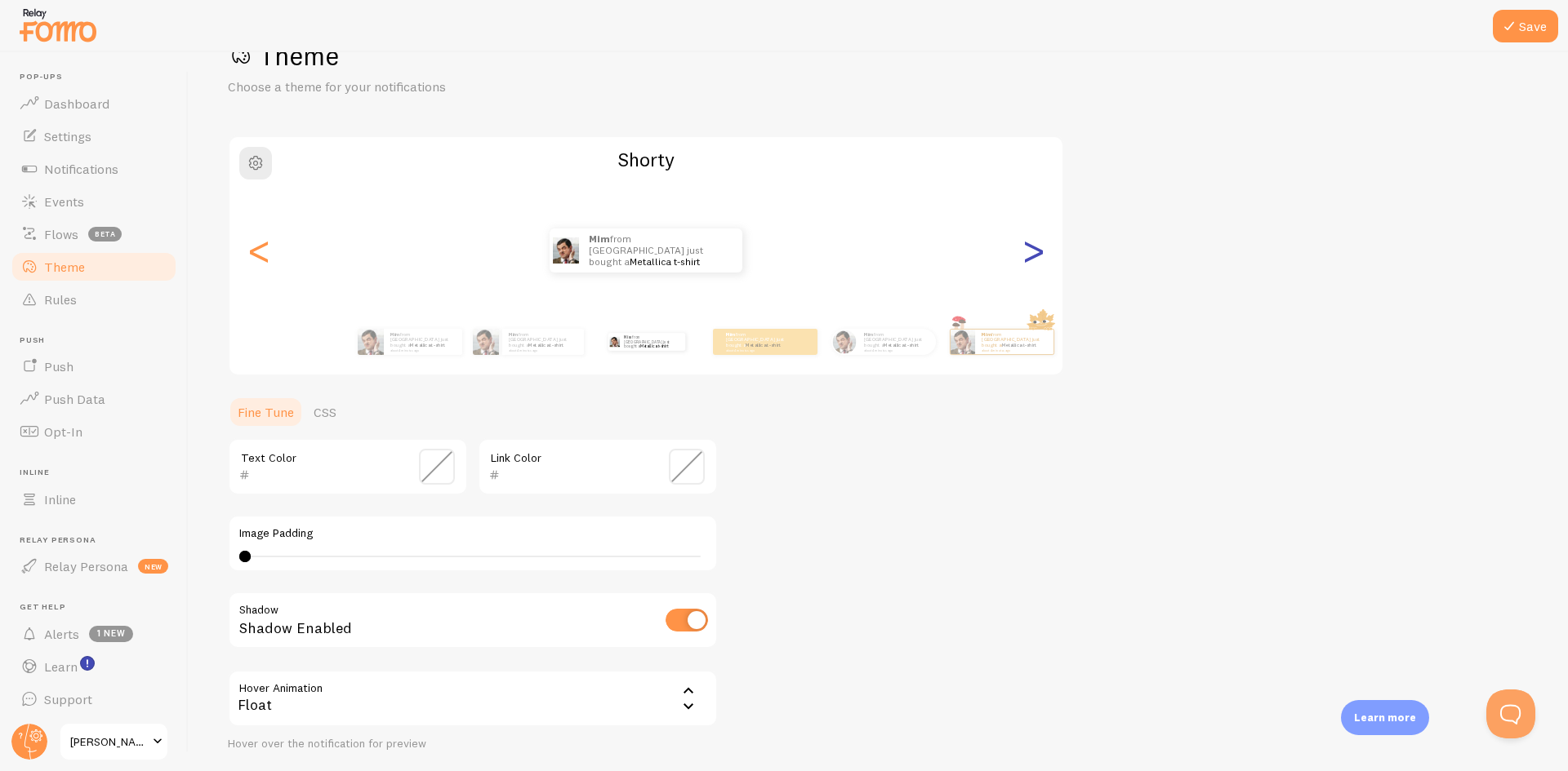
click at [1043, 249] on div ">" at bounding box center [1033, 250] width 19 height 118
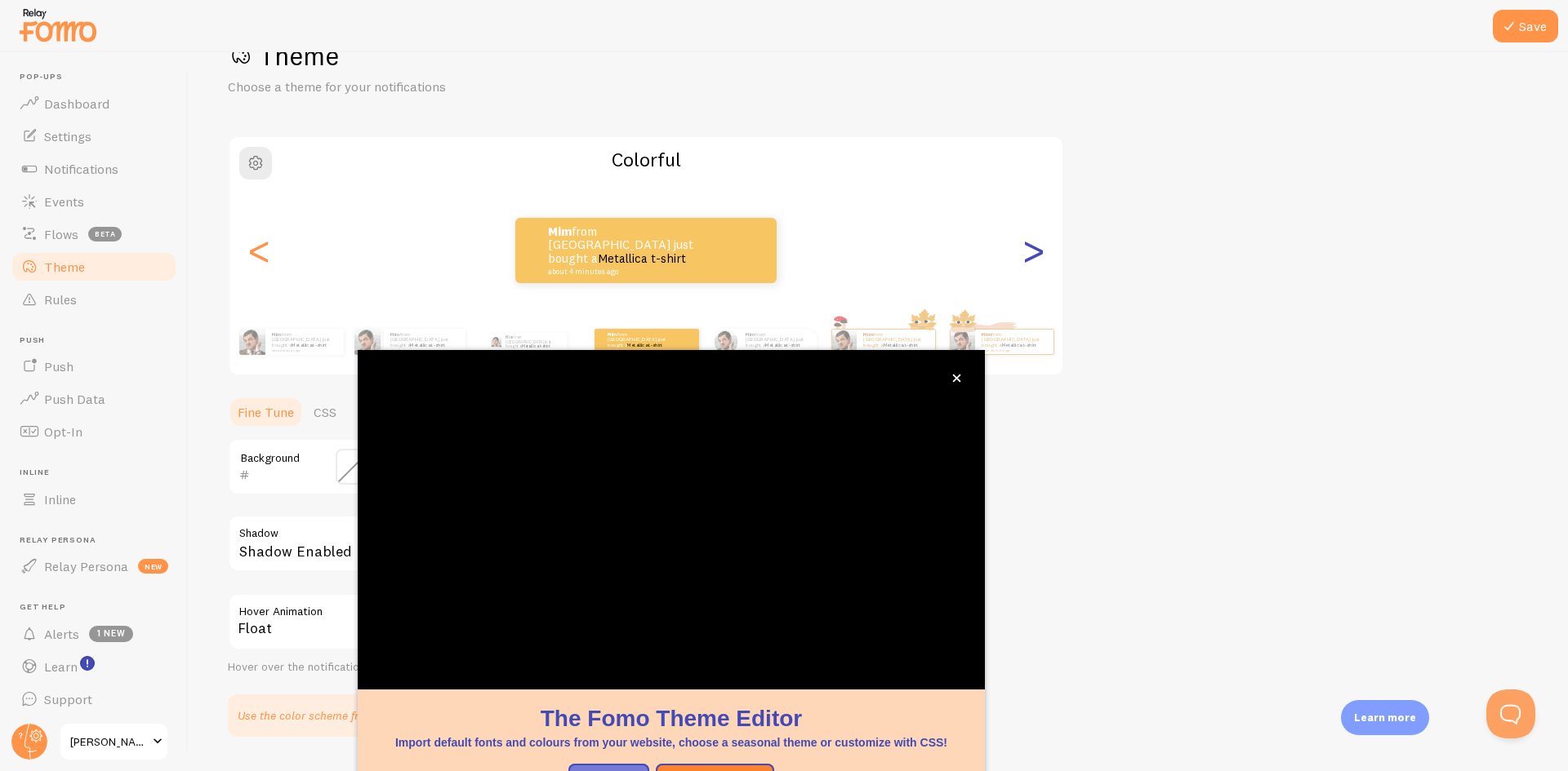
click at [1040, 249] on div ">" at bounding box center [1033, 250] width 19 height 118
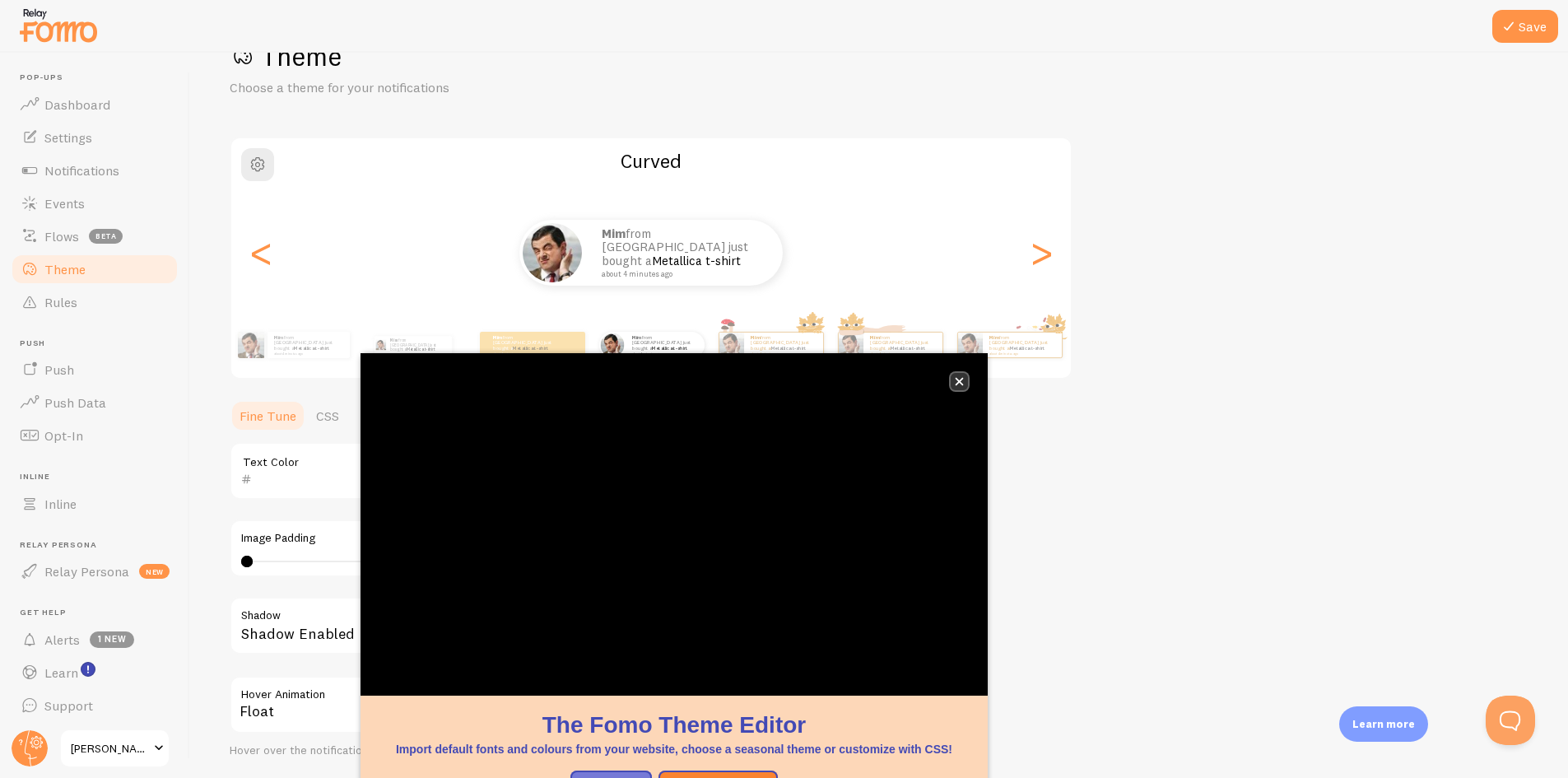
click at [961, 381] on icon "close," at bounding box center [960, 382] width 8 height 8
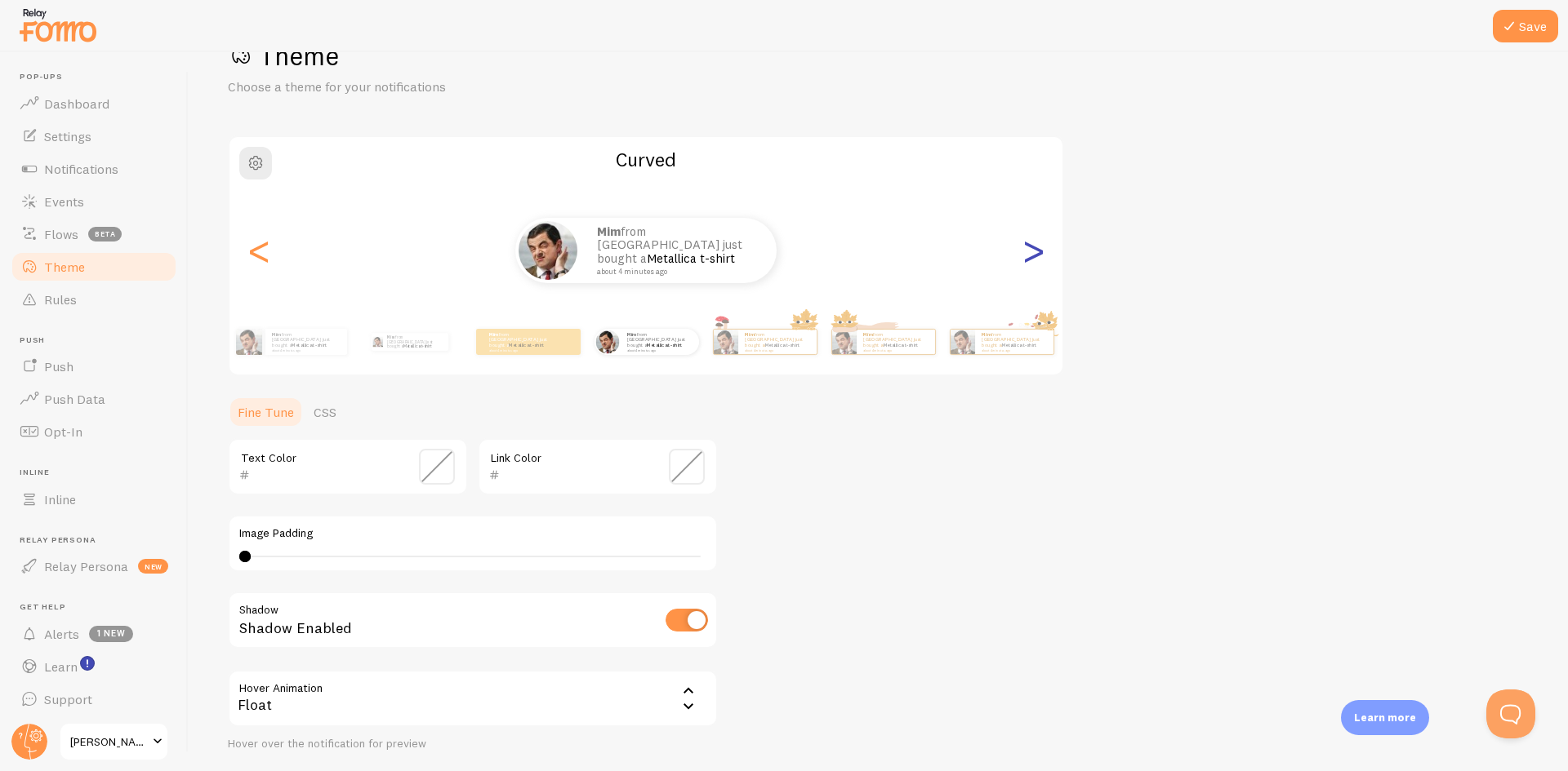
click at [1040, 257] on div ">" at bounding box center [1033, 250] width 19 height 118
type input "0"
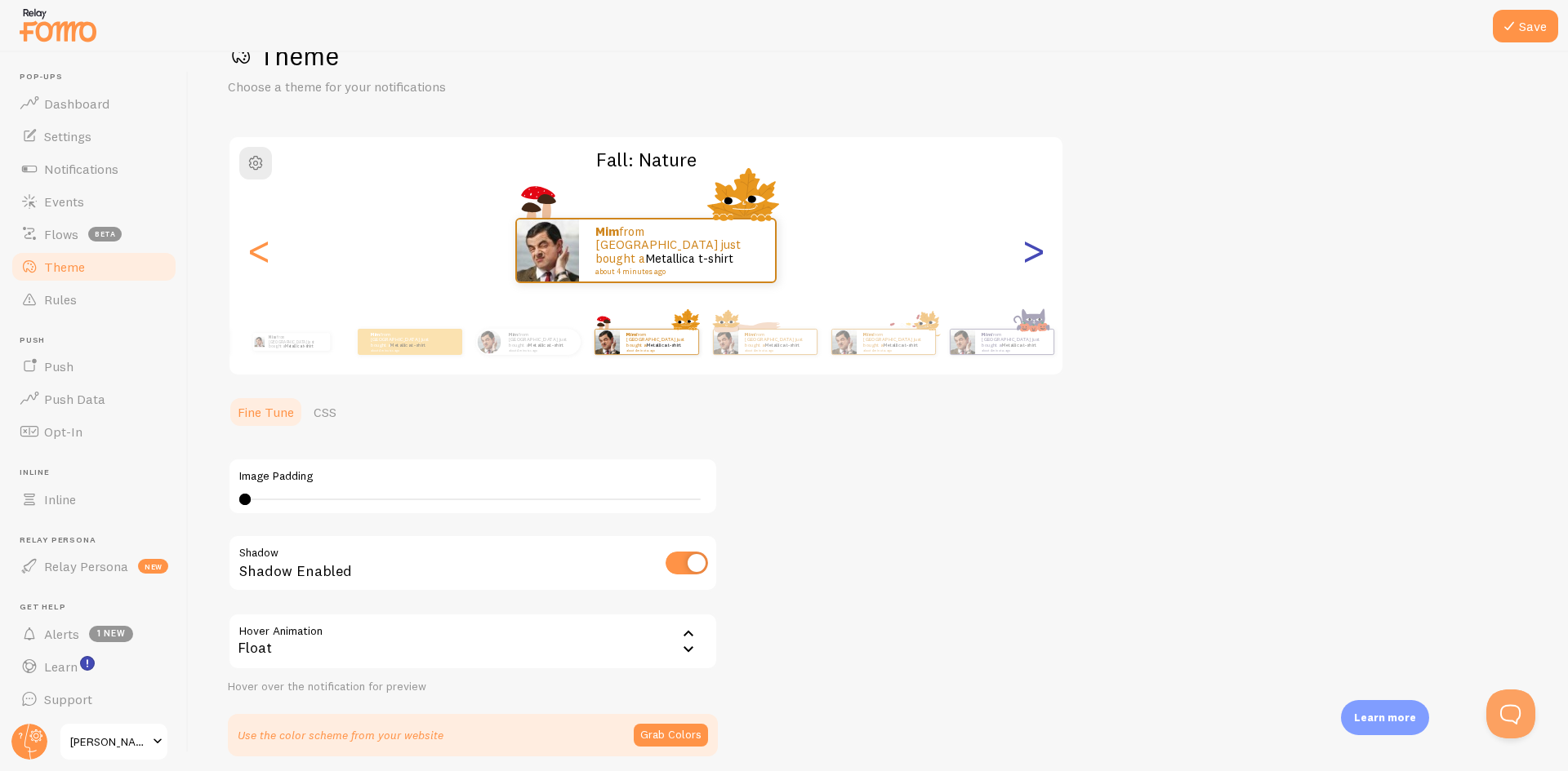
click at [1040, 257] on div ">" at bounding box center [1033, 250] width 19 height 118
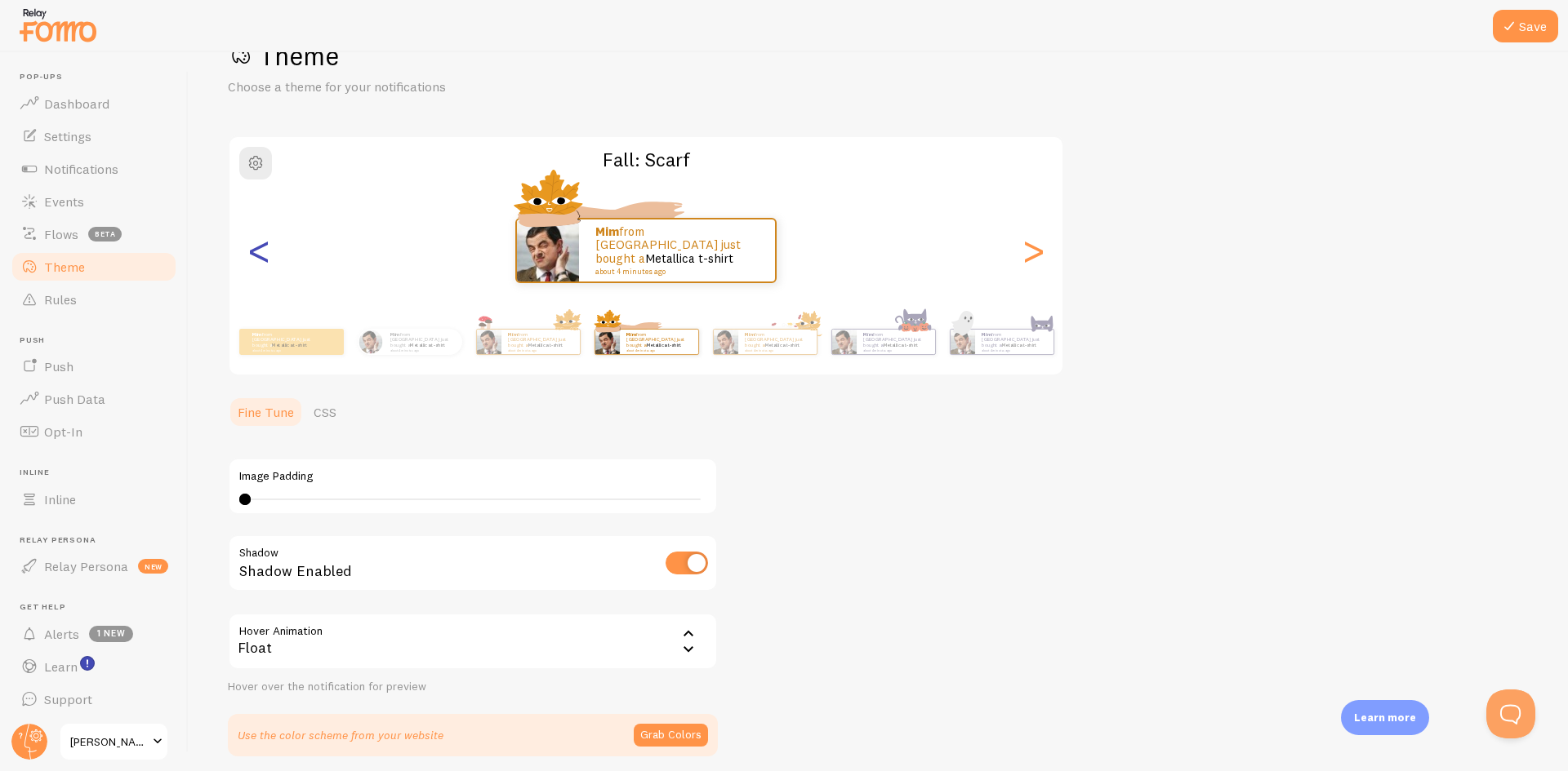
click at [262, 260] on div "<" at bounding box center [259, 250] width 19 height 118
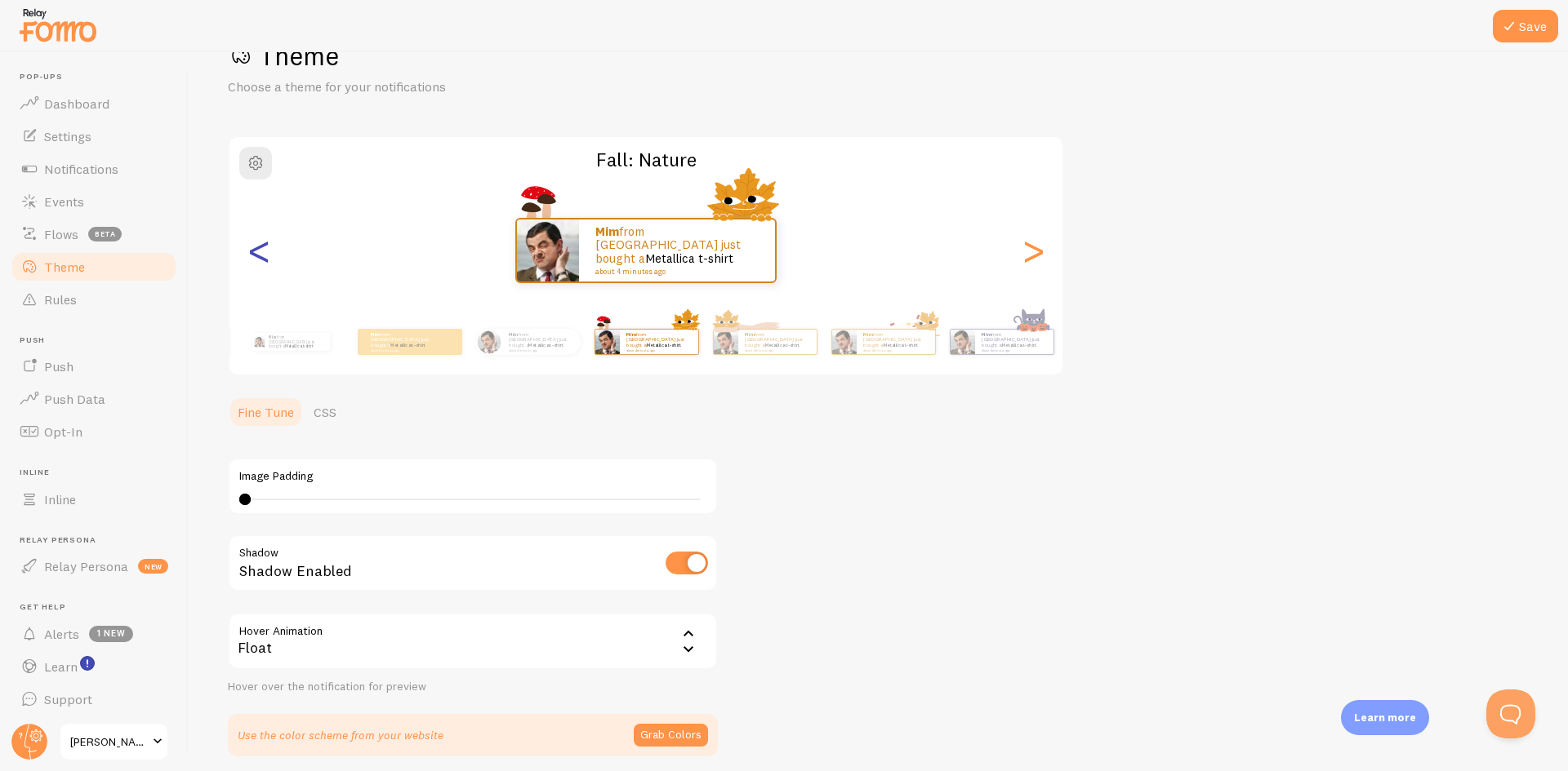
click at [262, 260] on div "<" at bounding box center [259, 250] width 19 height 118
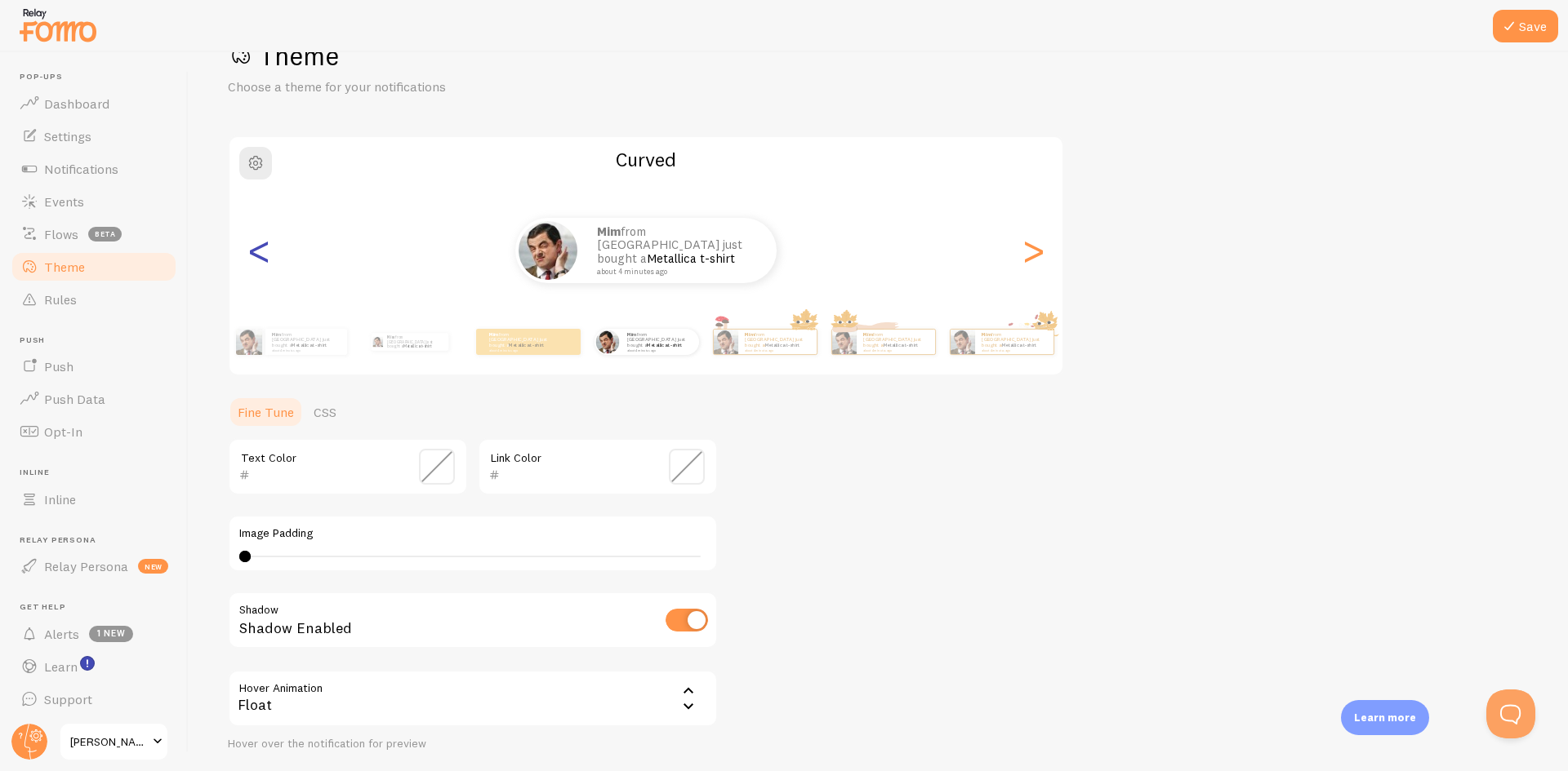
click at [262, 260] on div "<" at bounding box center [259, 250] width 19 height 118
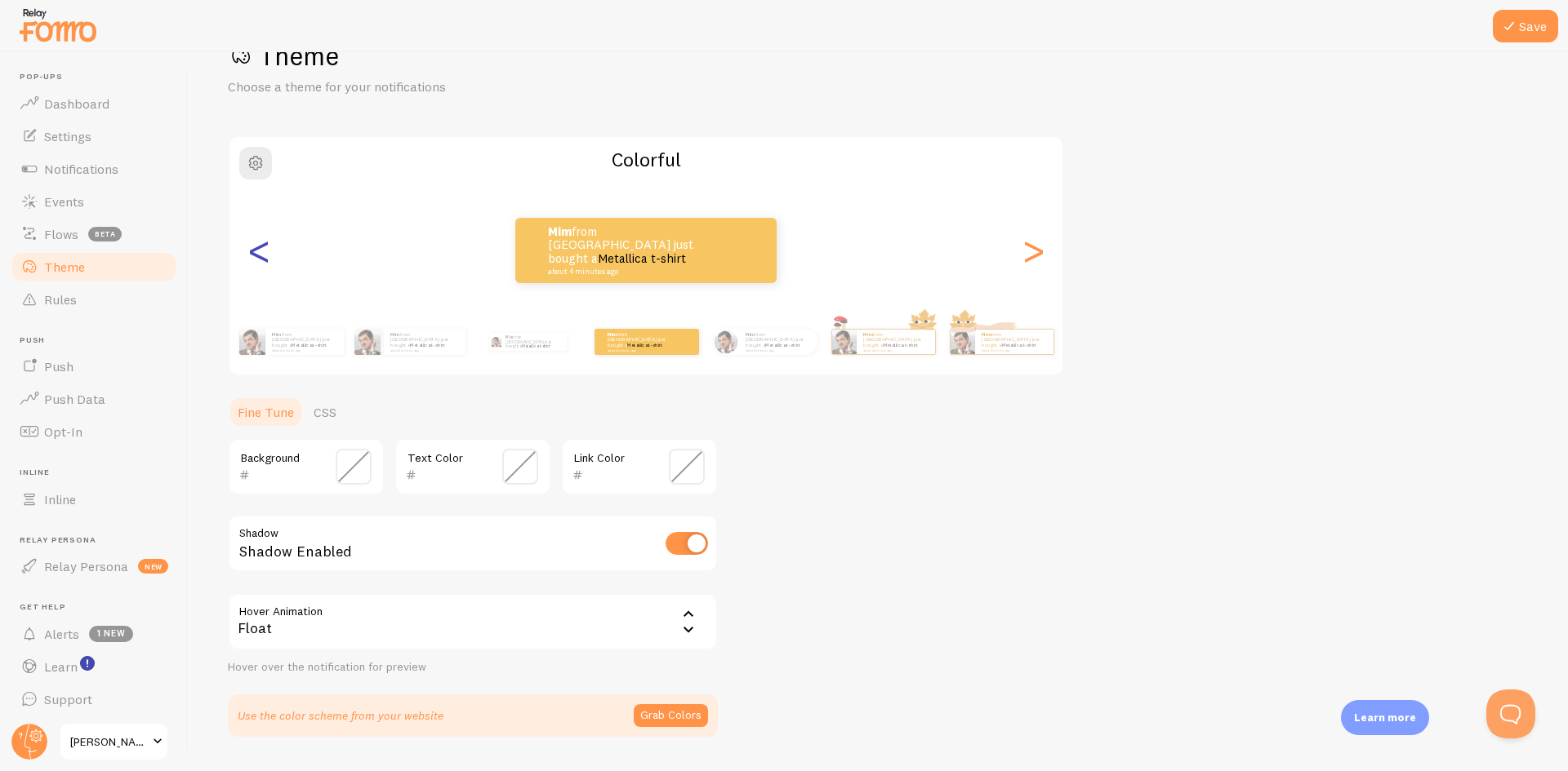
click at [262, 260] on div "<" at bounding box center [259, 250] width 19 height 118
click at [262, 256] on div "<" at bounding box center [259, 250] width 19 height 118
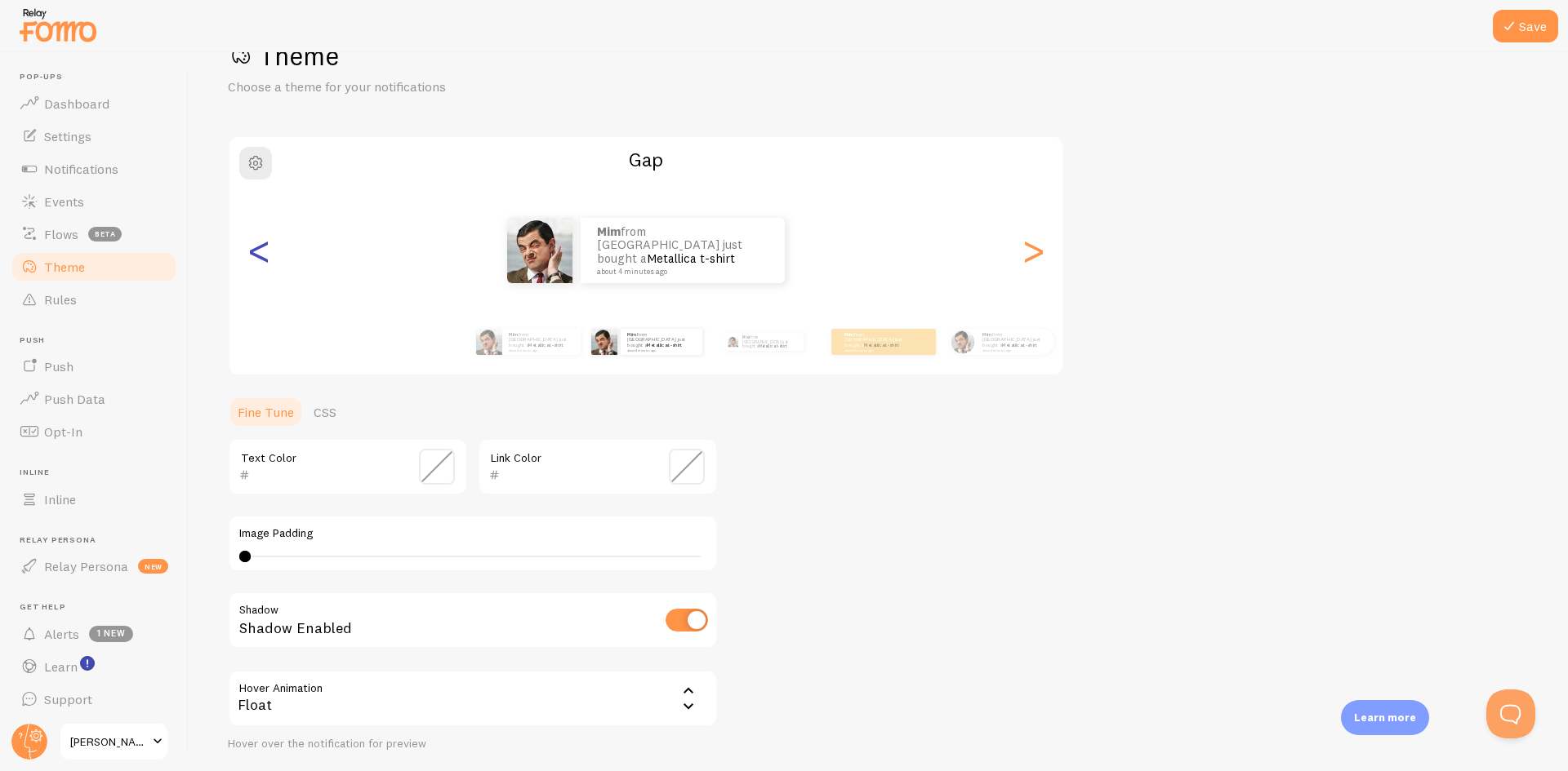
click at [260, 251] on div "<" at bounding box center [259, 250] width 19 height 118
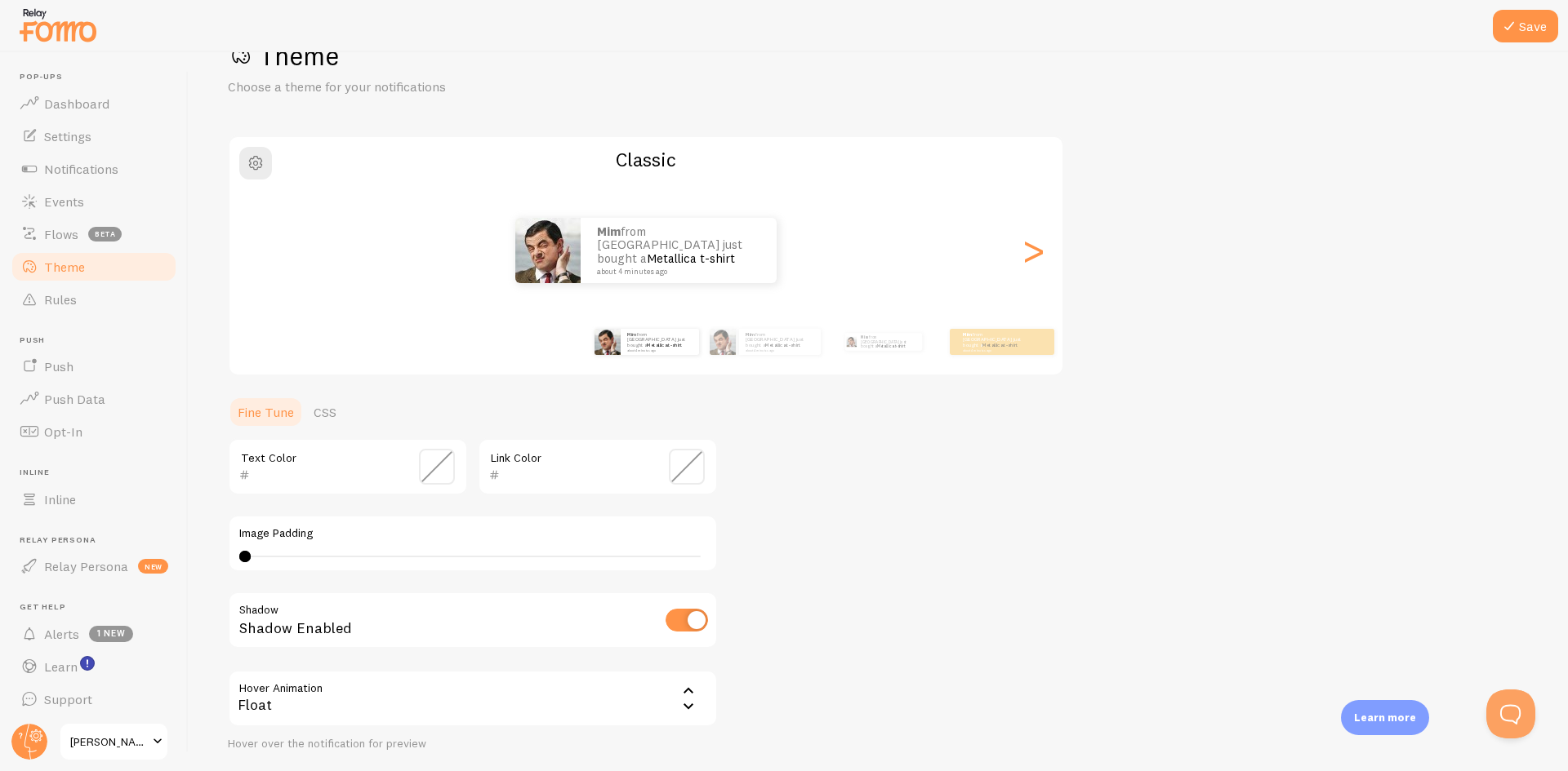
click at [260, 251] on div "<" at bounding box center [259, 250] width 19 height 118
click at [258, 253] on div "Mim from Australia just bought a Metallica t-shirt about 4 minutes ago" at bounding box center [646, 250] width 833 height 65
click at [1042, 263] on div ">" at bounding box center [1033, 250] width 19 height 118
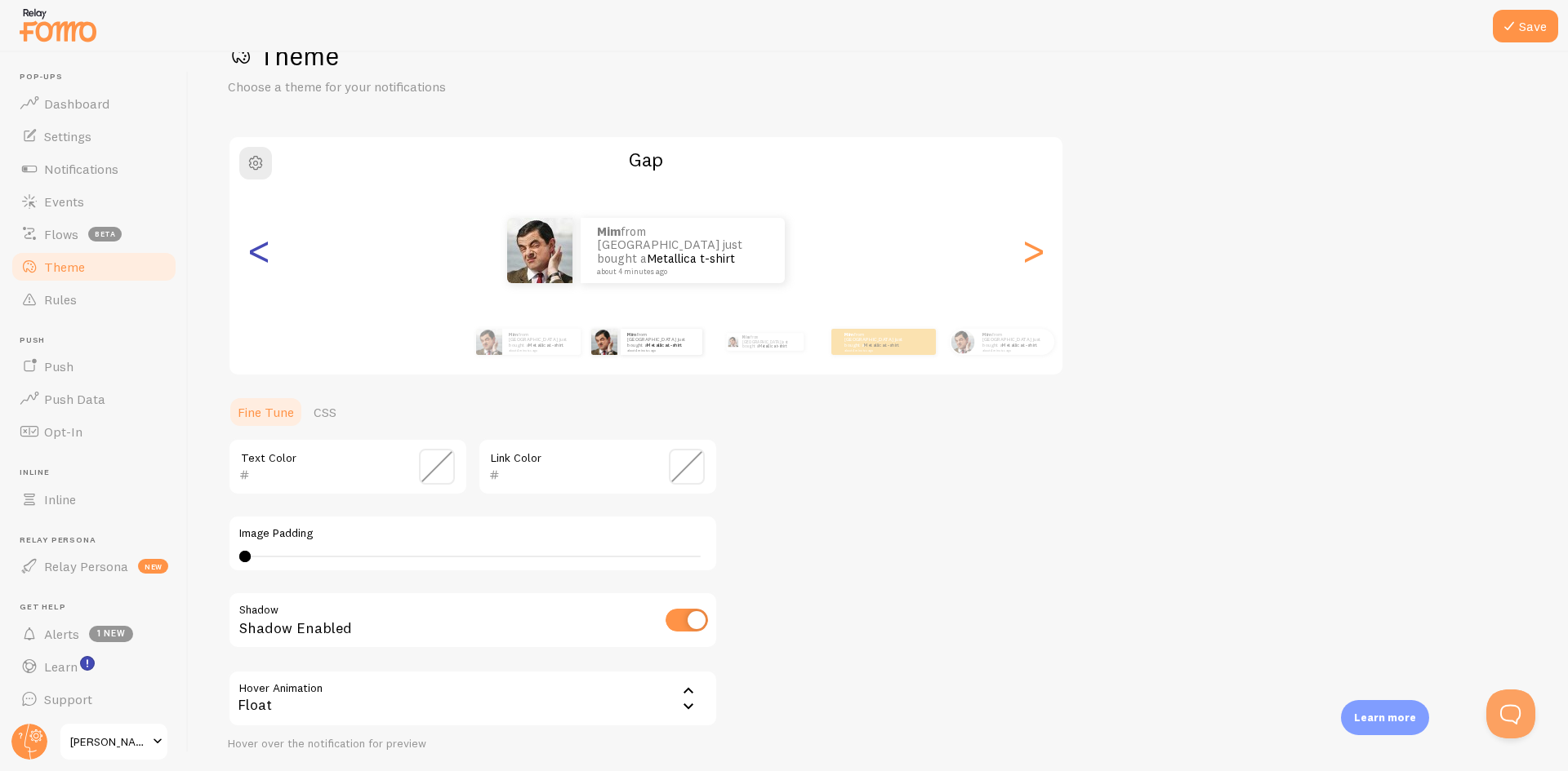
click at [268, 257] on div "<" at bounding box center [259, 250] width 19 height 118
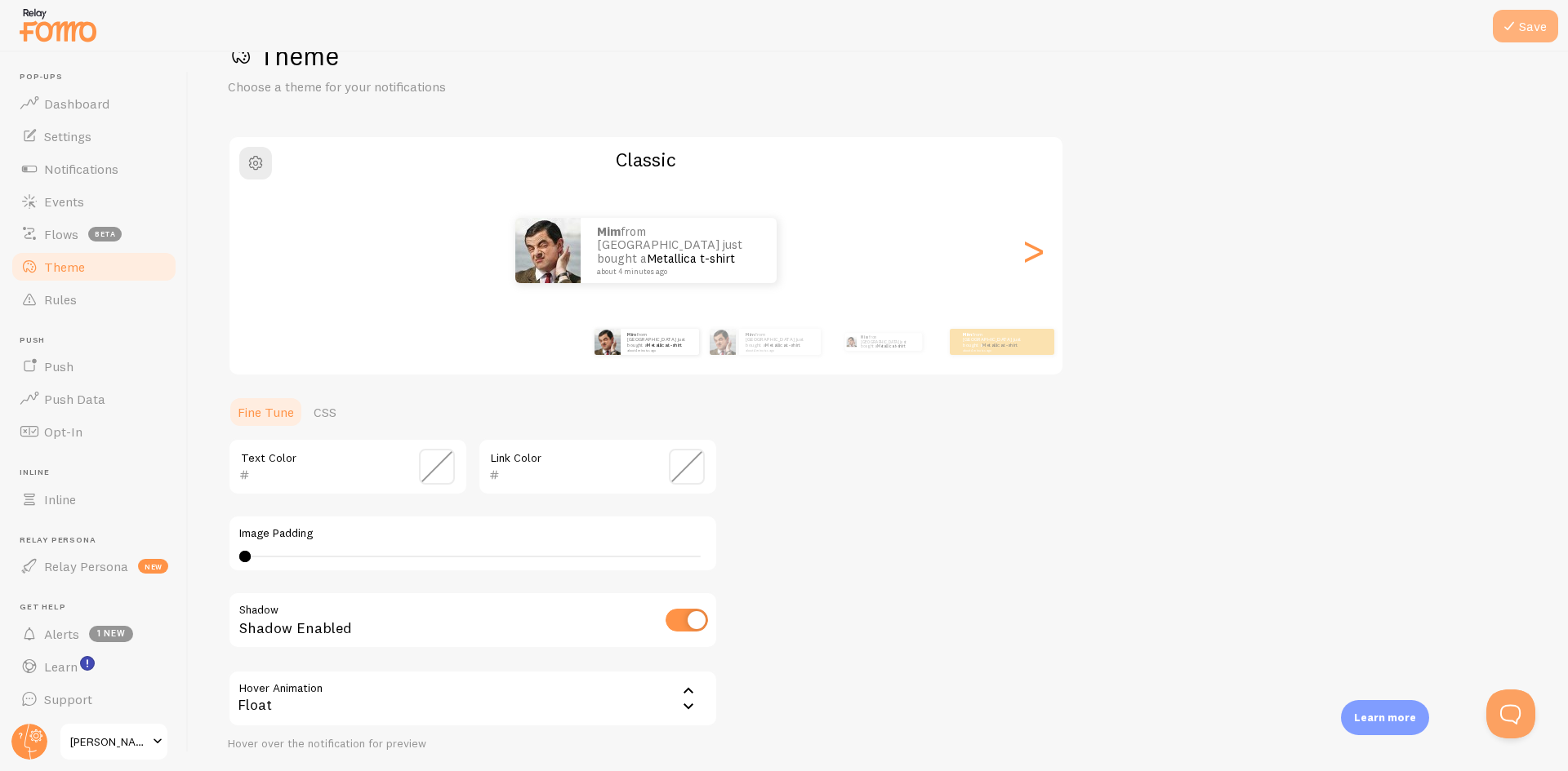
click at [1513, 28] on icon at bounding box center [1509, 26] width 19 height 19
click at [87, 172] on span "Notifications" at bounding box center [81, 168] width 74 height 17
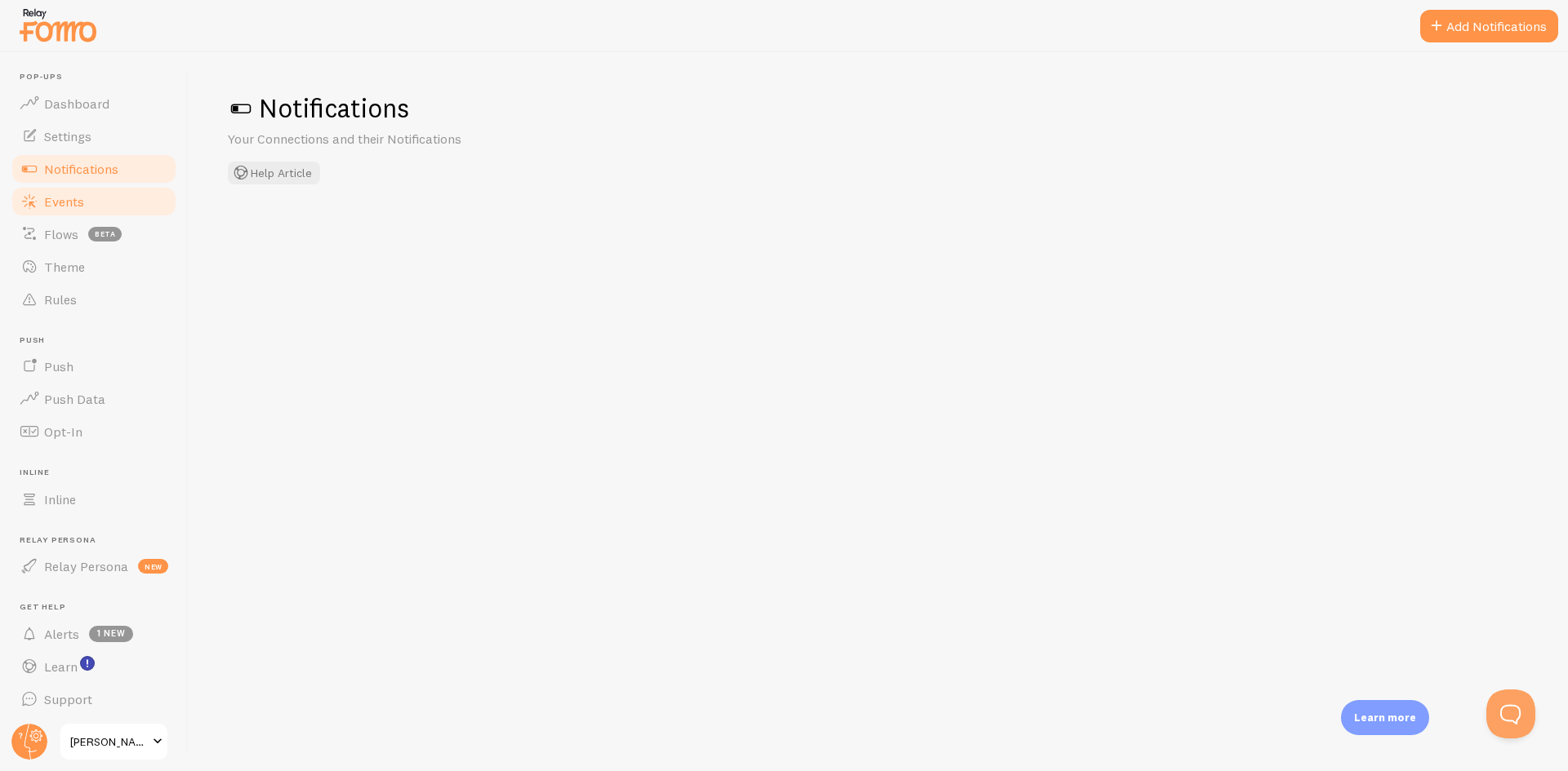
click at [69, 204] on span "Events" at bounding box center [63, 201] width 40 height 17
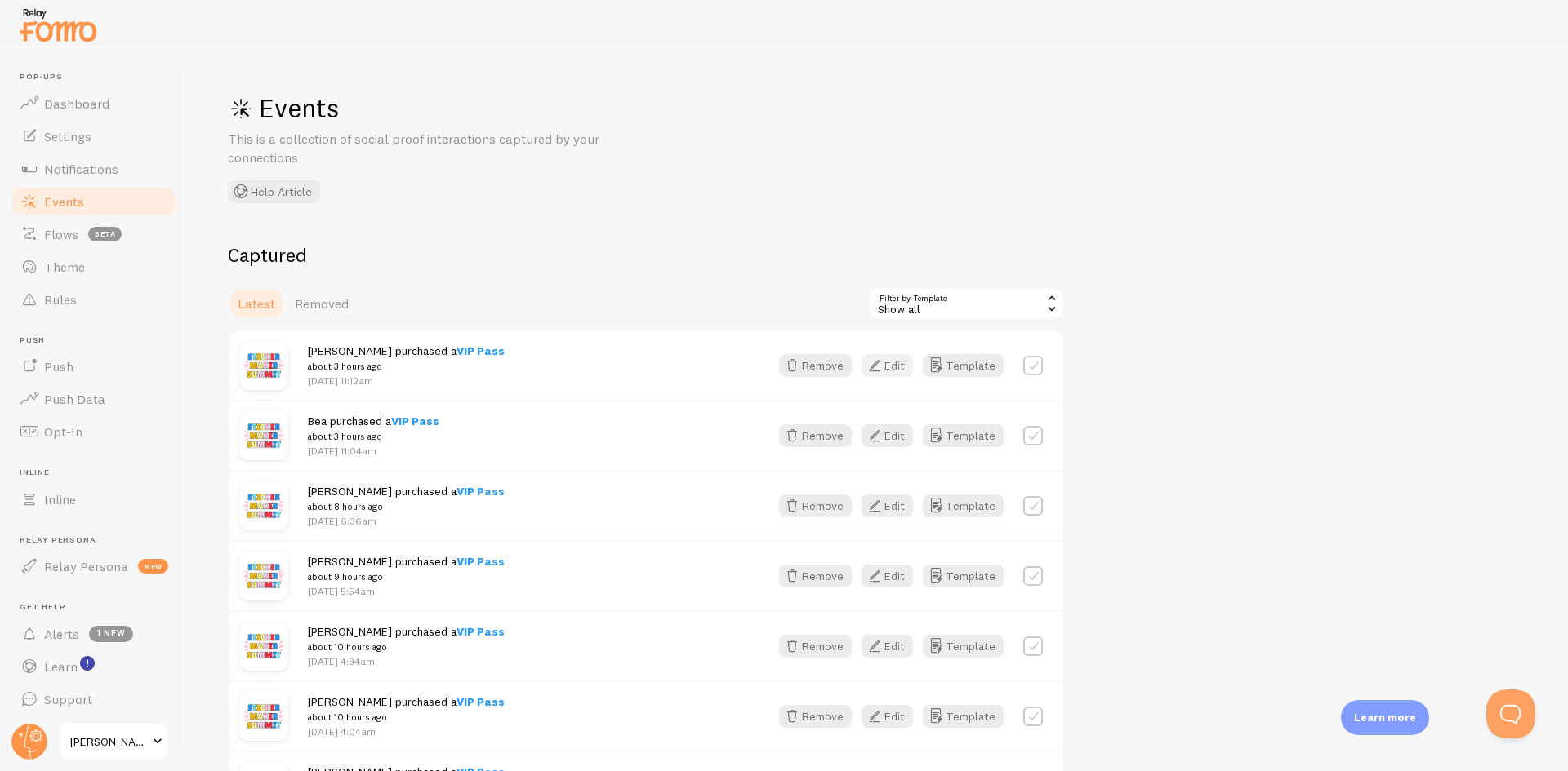
click at [884, 366] on icon "button" at bounding box center [874, 366] width 19 height 19
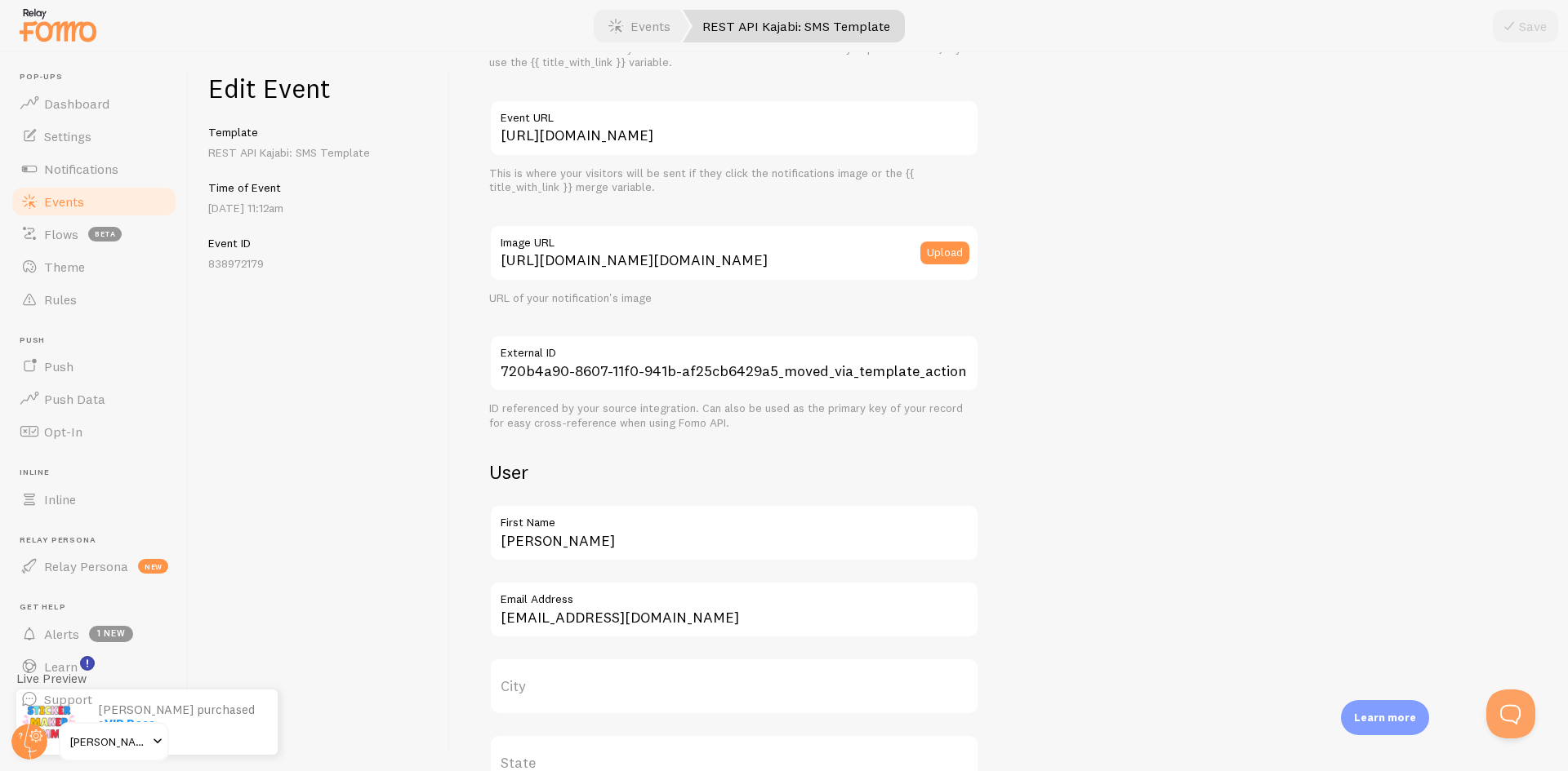
scroll to position [163, 0]
click at [1040, 419] on div "Meta VIP Pass Title This text will be bolded in your notification and link to t…" at bounding box center [1009, 506] width 1040 height 1156
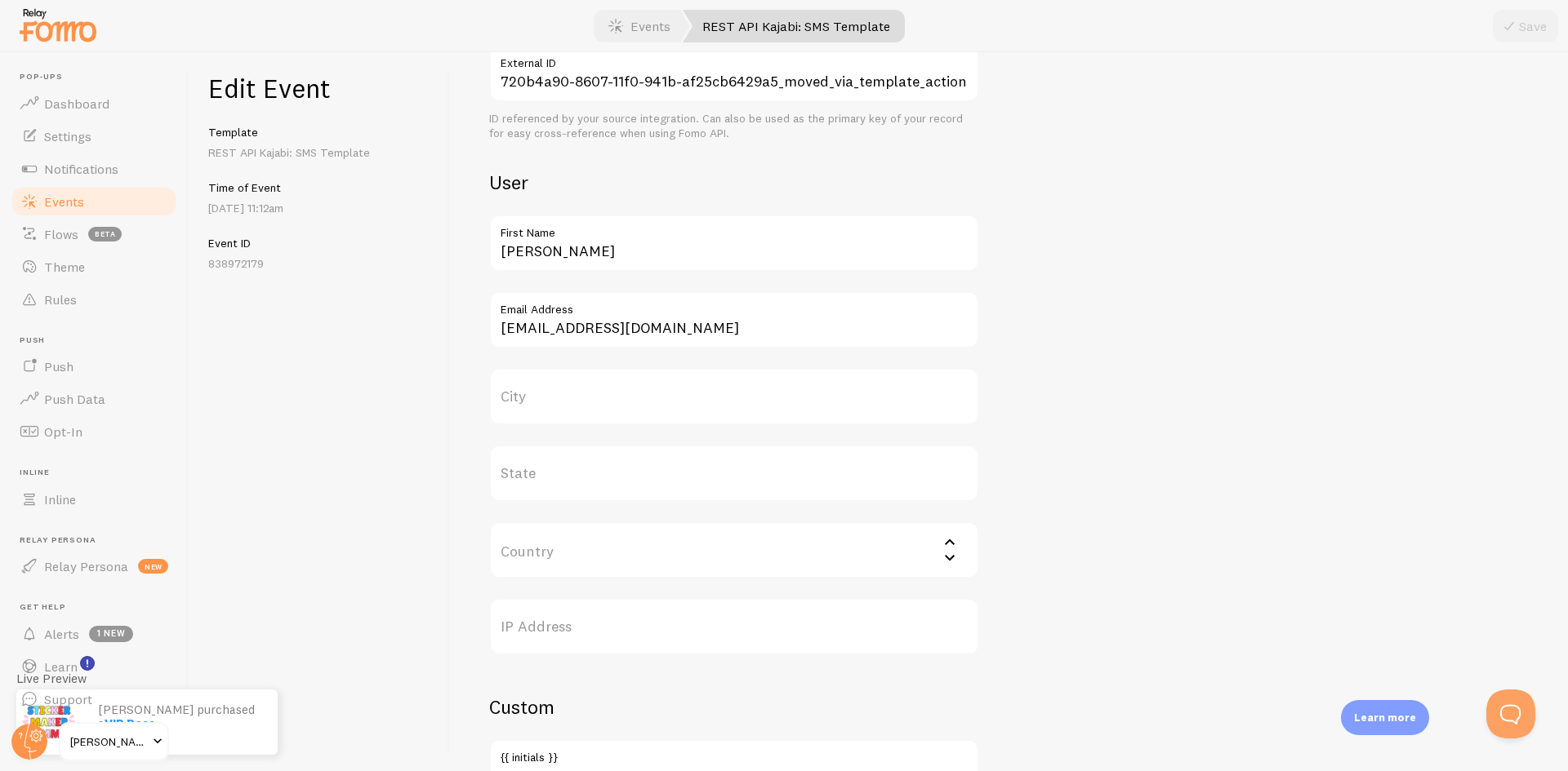
scroll to position [555, 0]
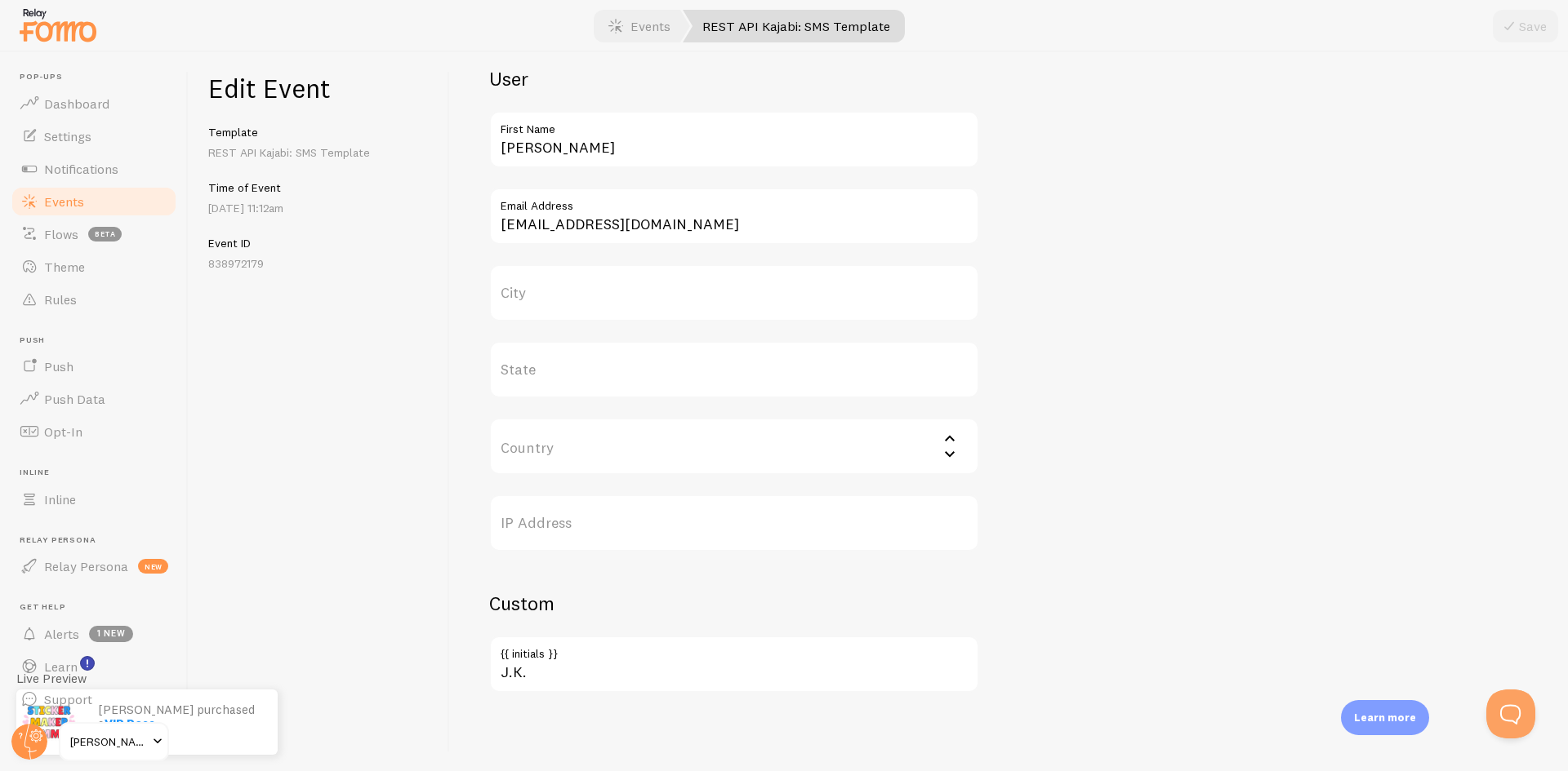
click at [63, 196] on span "Events" at bounding box center [63, 201] width 40 height 17
